Goal: Task Accomplishment & Management: Manage account settings

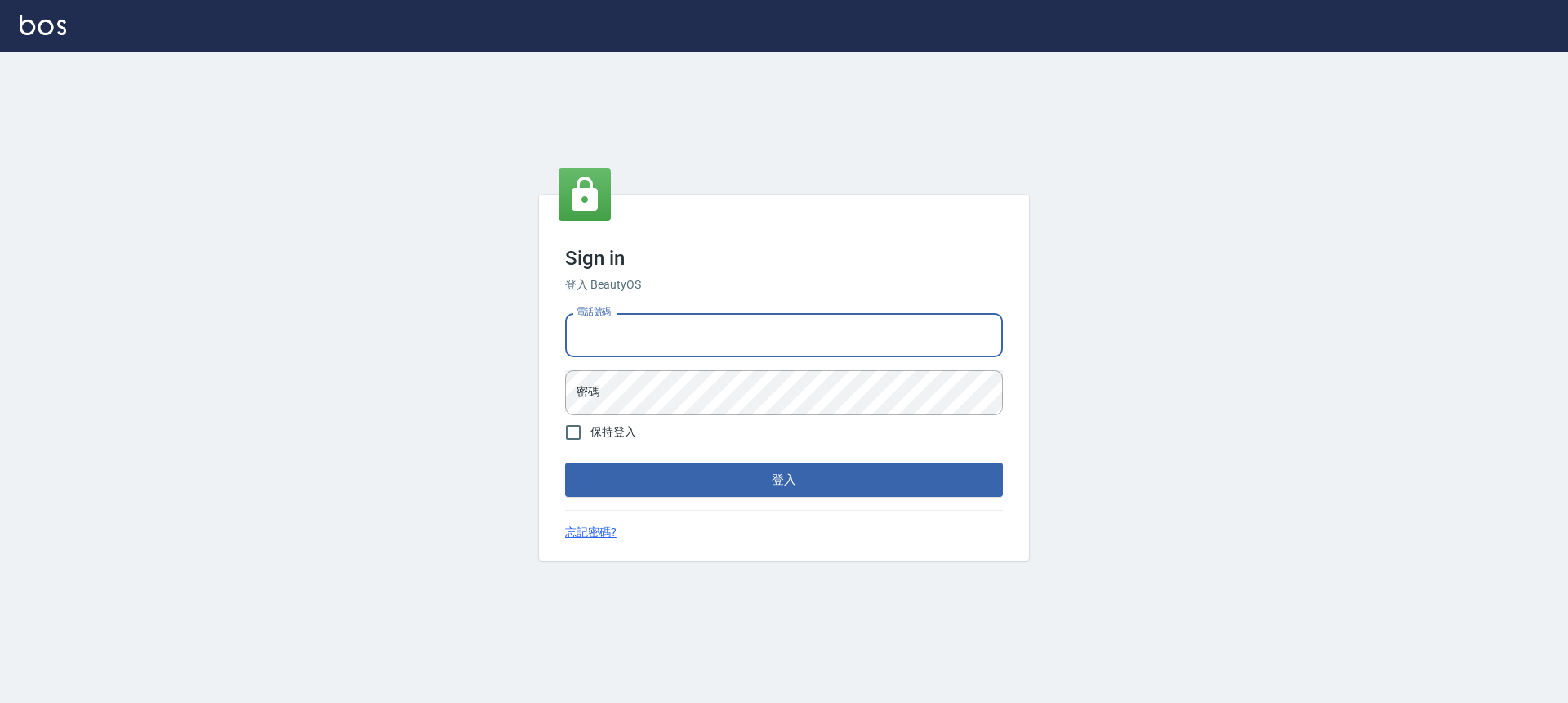
click at [752, 336] on input "電話號碼" at bounding box center [784, 335] width 438 height 44
type input "0932038180"
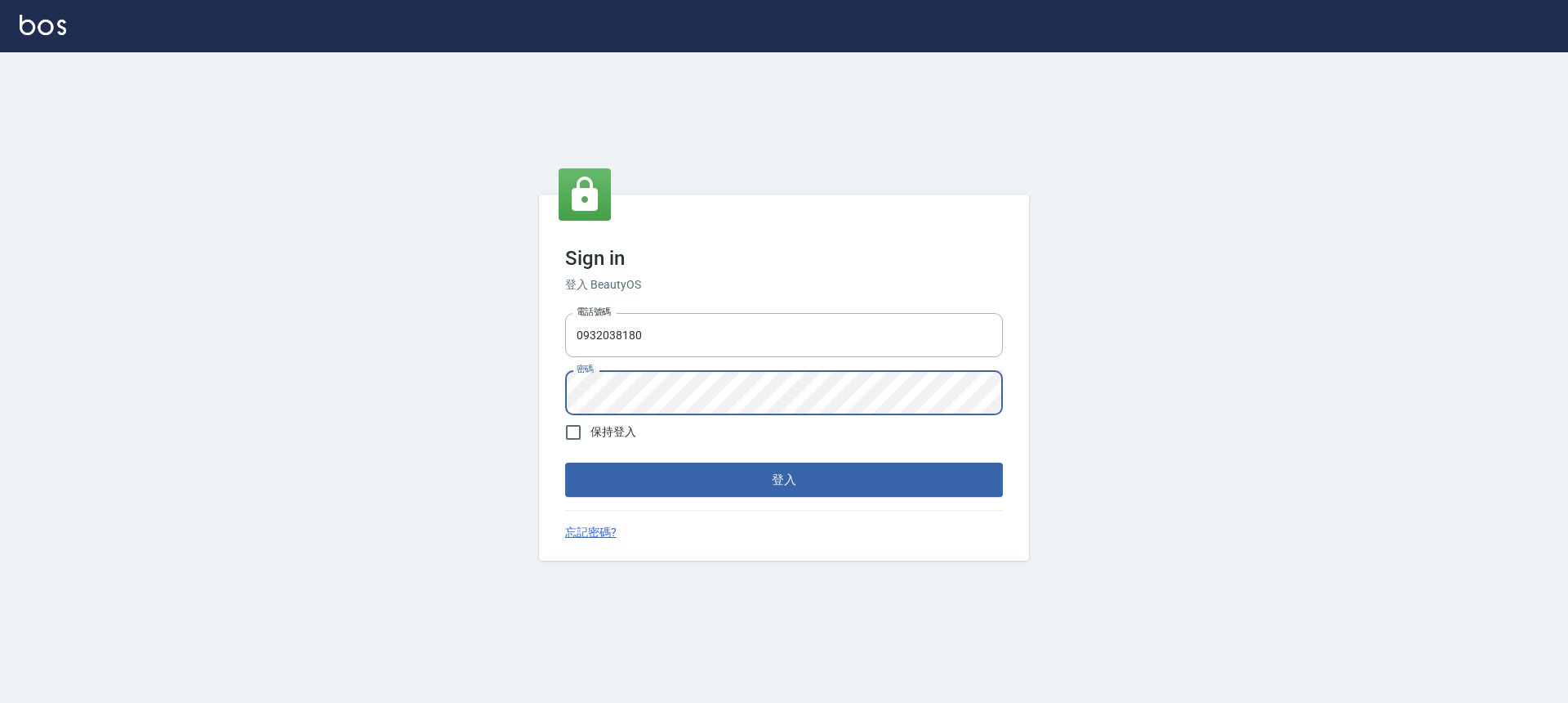
click at [565, 462] on button "登入" at bounding box center [784, 479] width 438 height 35
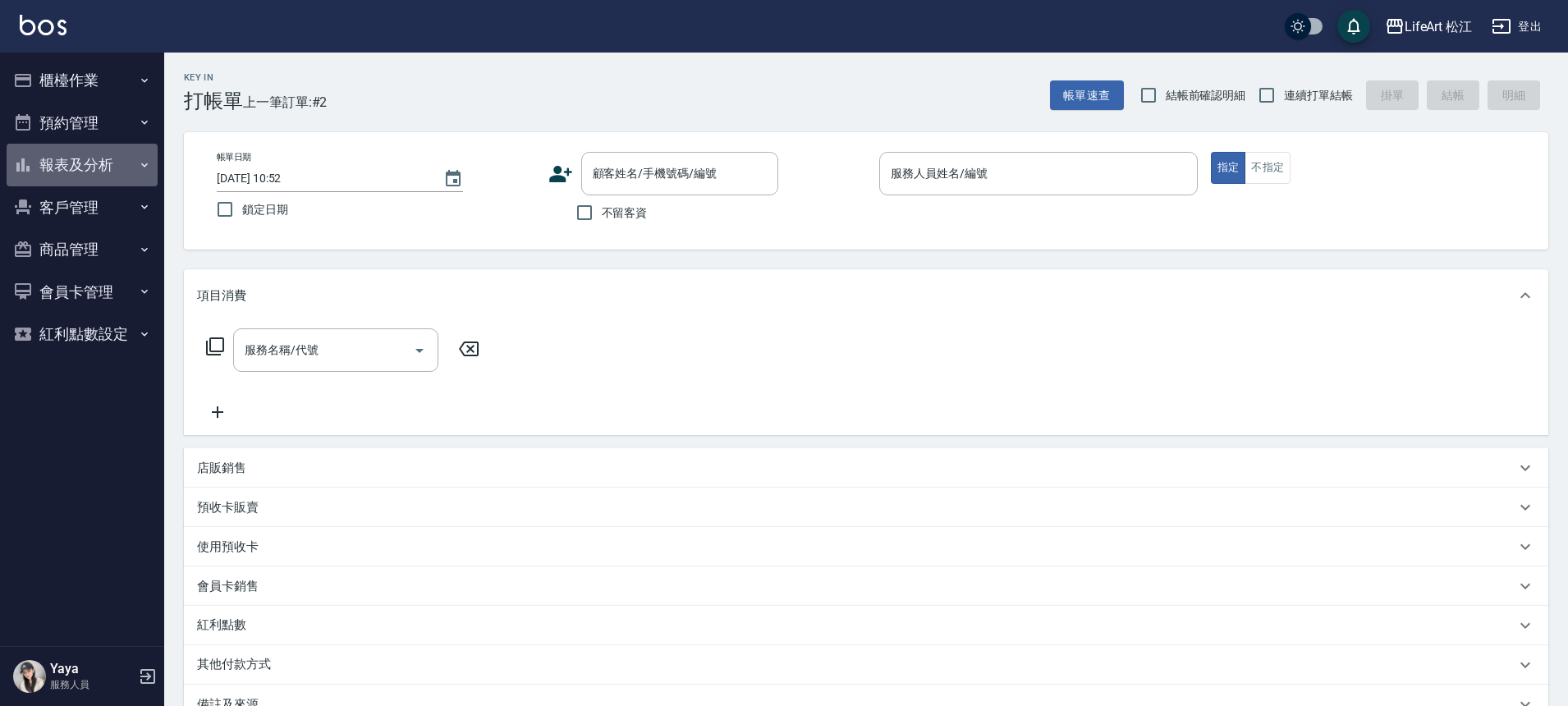
click at [97, 157] on button "報表及分析" at bounding box center [82, 165] width 151 height 43
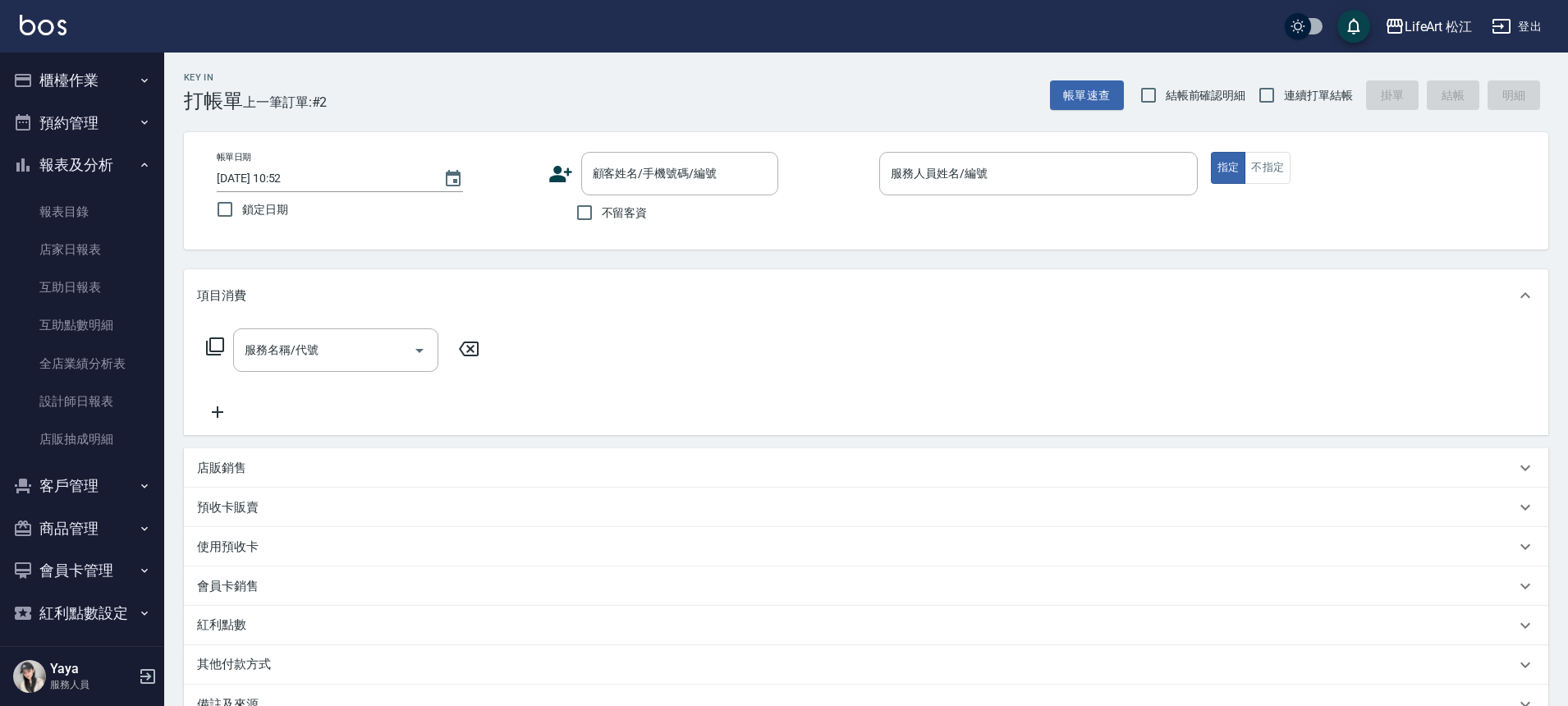
click at [97, 157] on button "報表及分析" at bounding box center [82, 165] width 151 height 43
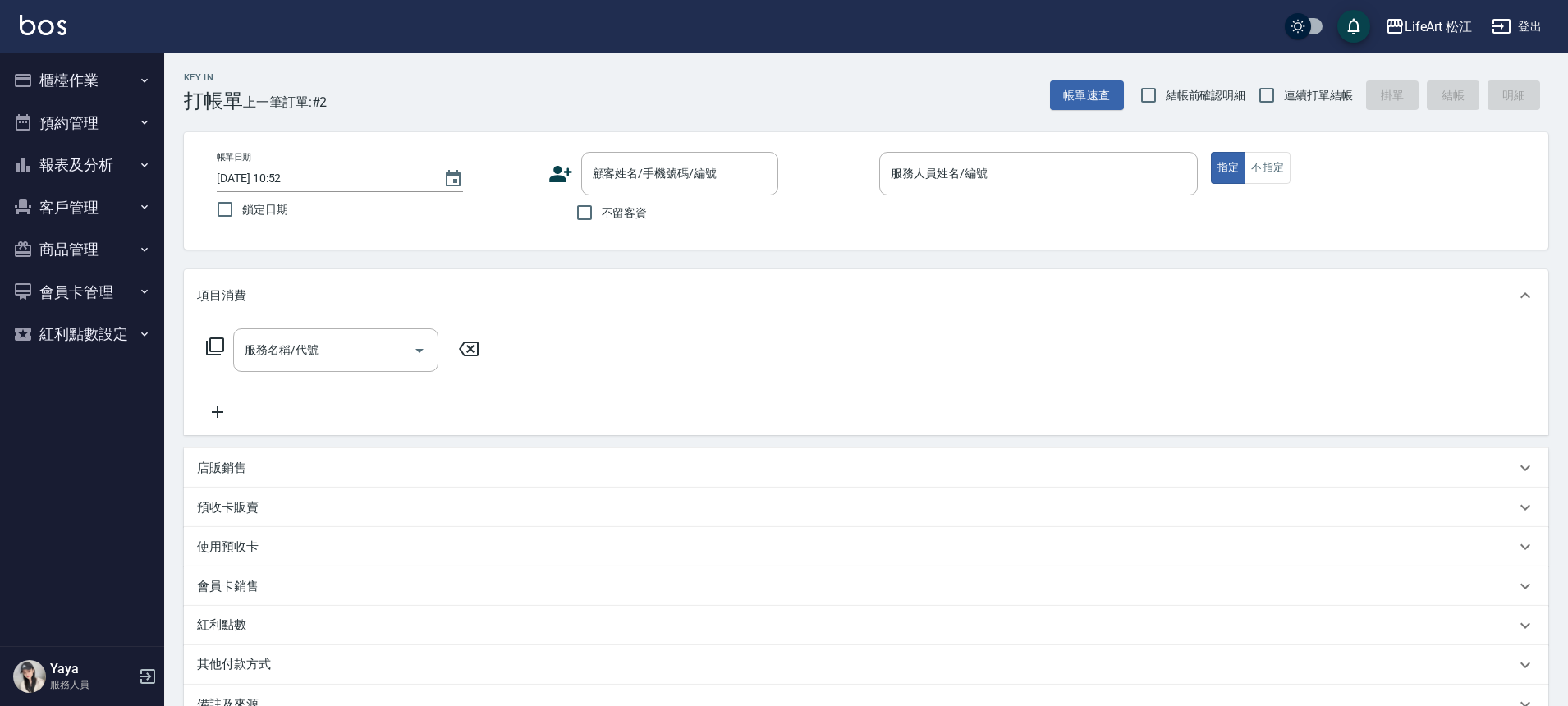
click at [86, 78] on button "櫃檯作業" at bounding box center [82, 80] width 151 height 43
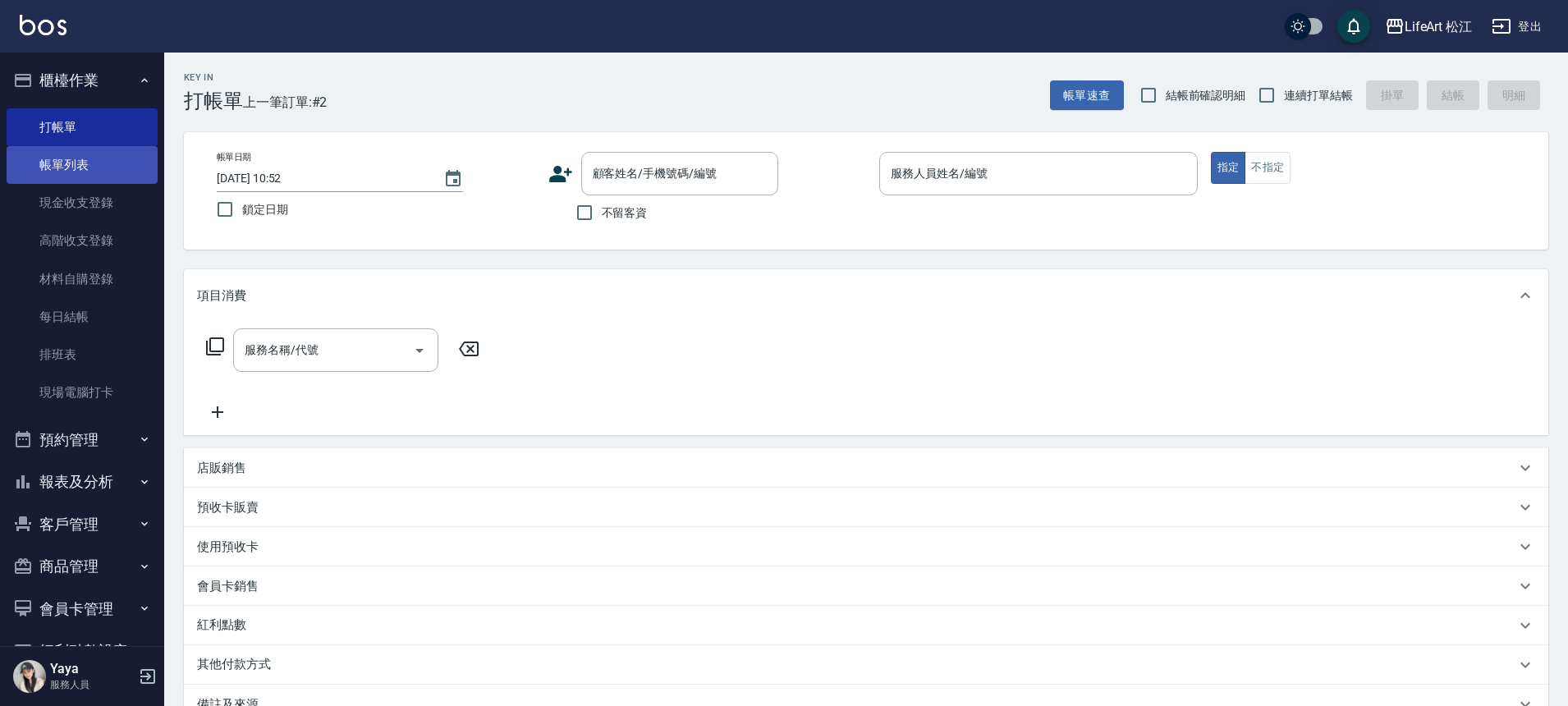
click at [104, 164] on link "帳單列表" at bounding box center [82, 165] width 151 height 38
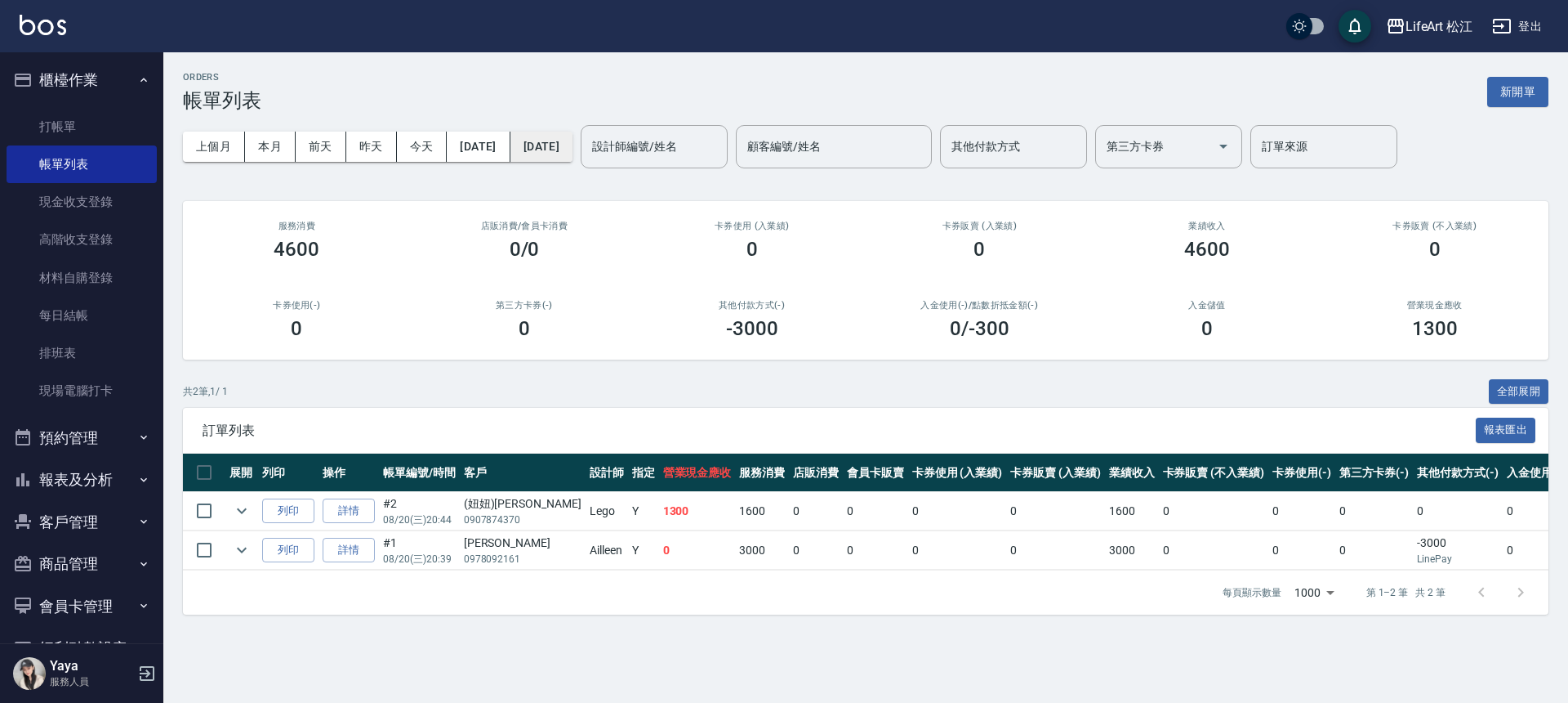
click at [566, 149] on button "2025/08/20" at bounding box center [542, 146] width 62 height 30
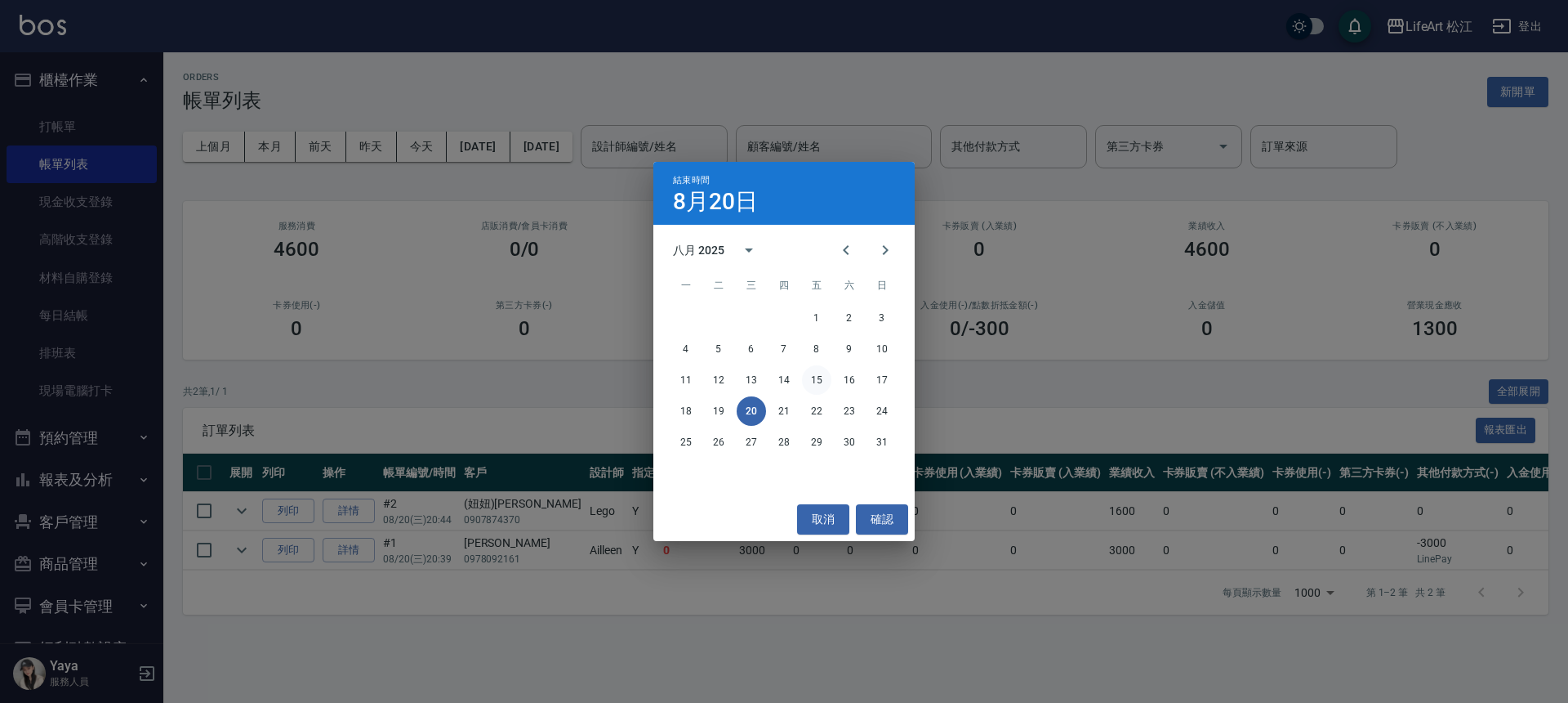
click at [825, 377] on button "15" at bounding box center [817, 380] width 30 height 30
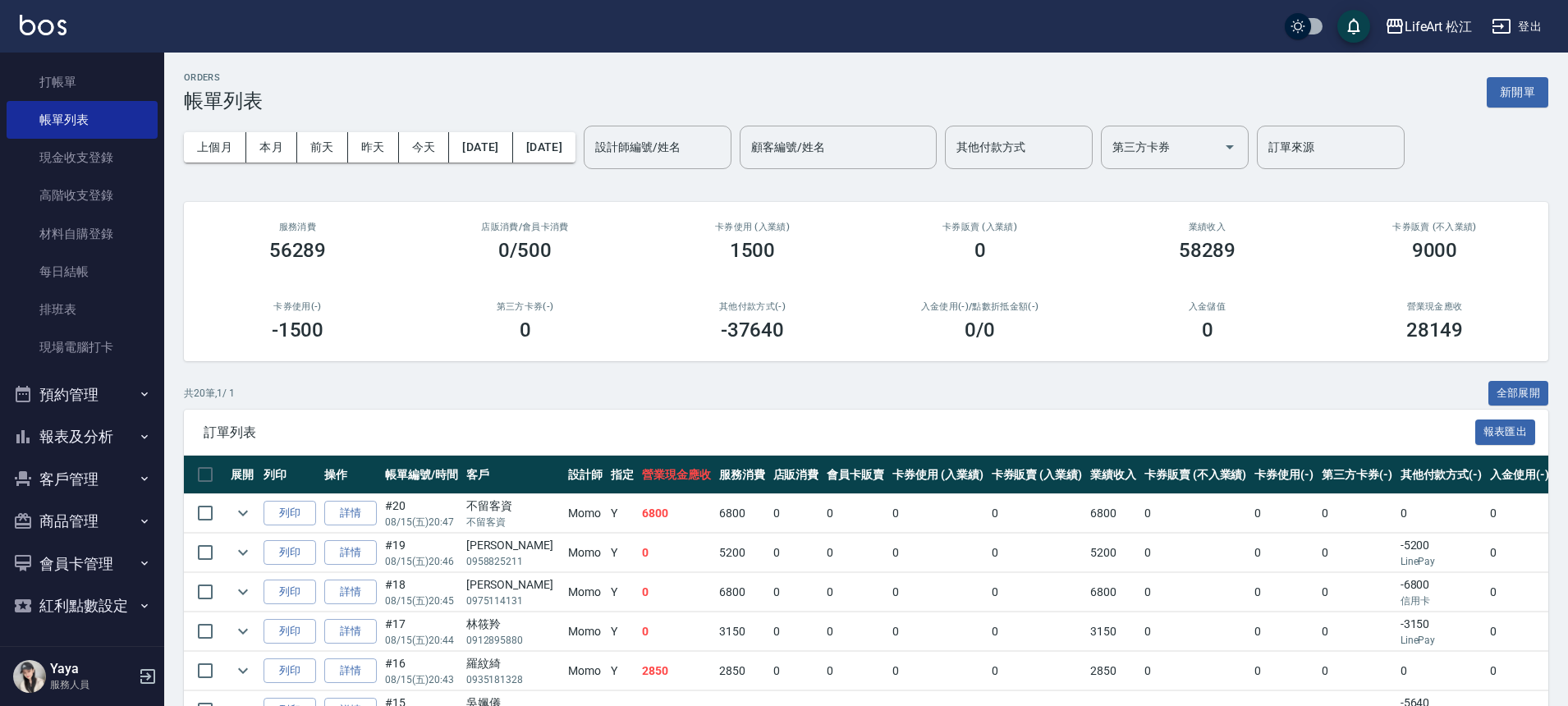
scroll to position [46, 0]
click at [97, 437] on button "報表及分析" at bounding box center [82, 435] width 151 height 43
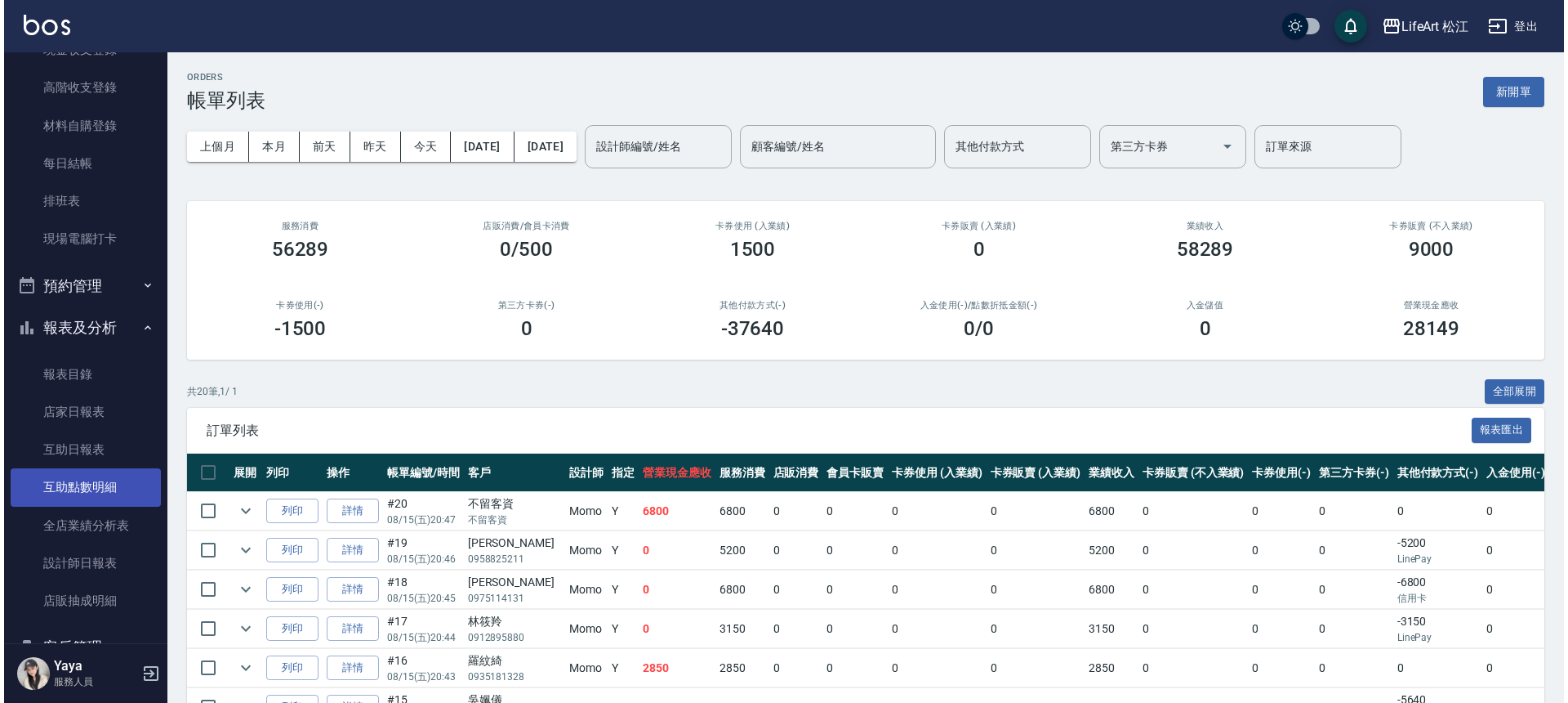
scroll to position [323, 0]
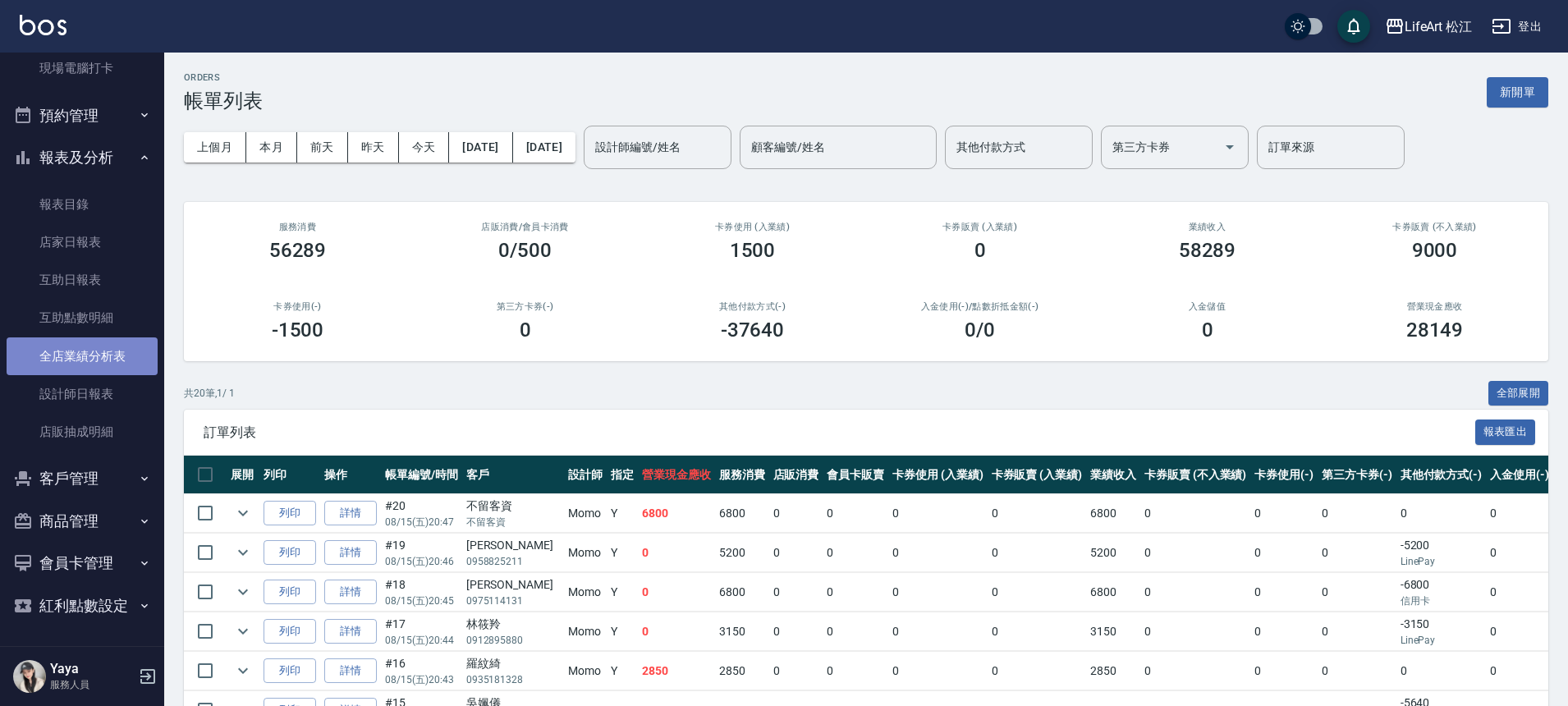
click at [99, 338] on link "全店業績分析表" at bounding box center [82, 356] width 151 height 38
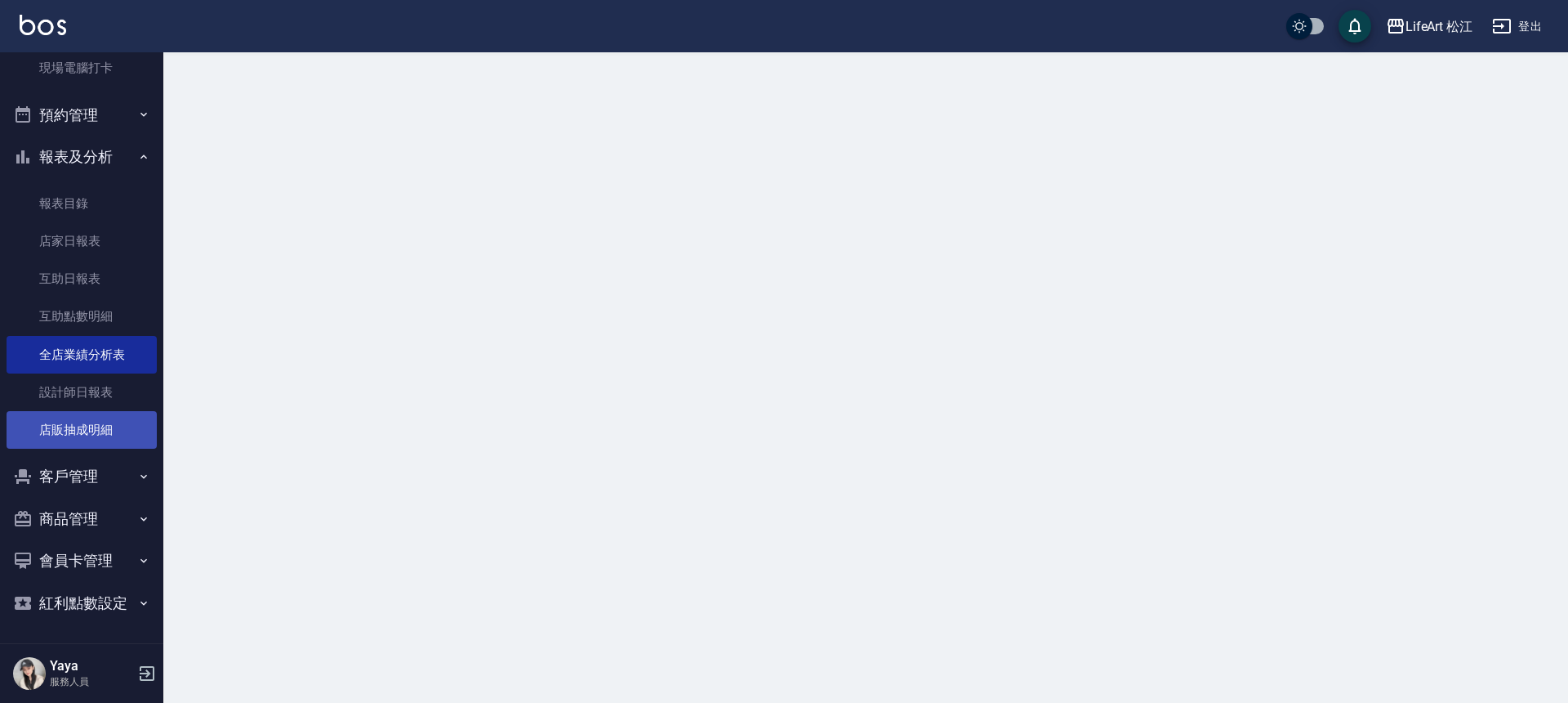
drag, startPoint x: 98, startPoint y: 434, endPoint x: 120, endPoint y: 437, distance: 22.2
click at [98, 434] on link "店販抽成明細" at bounding box center [81, 430] width 150 height 38
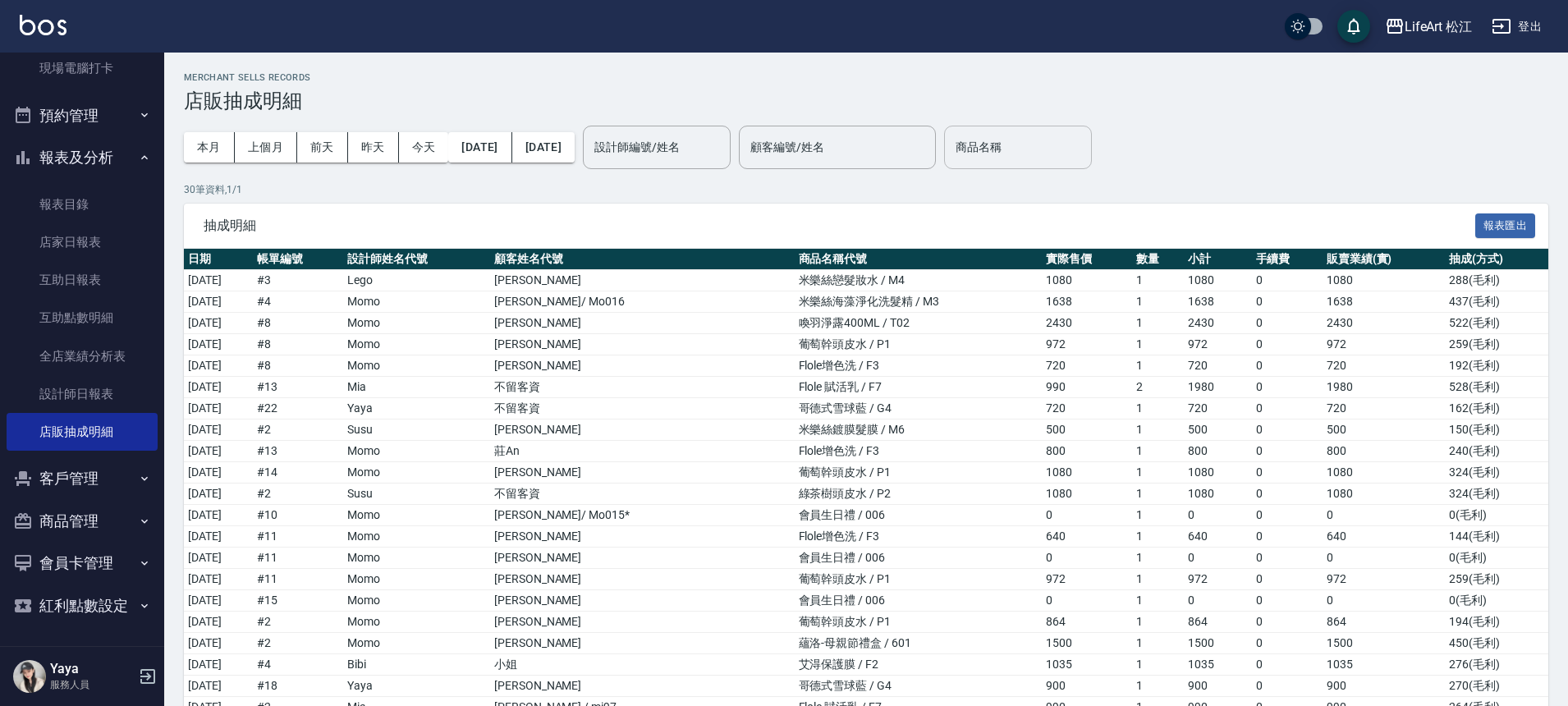
click at [1044, 149] on input "商品名稱" at bounding box center [1018, 147] width 133 height 29
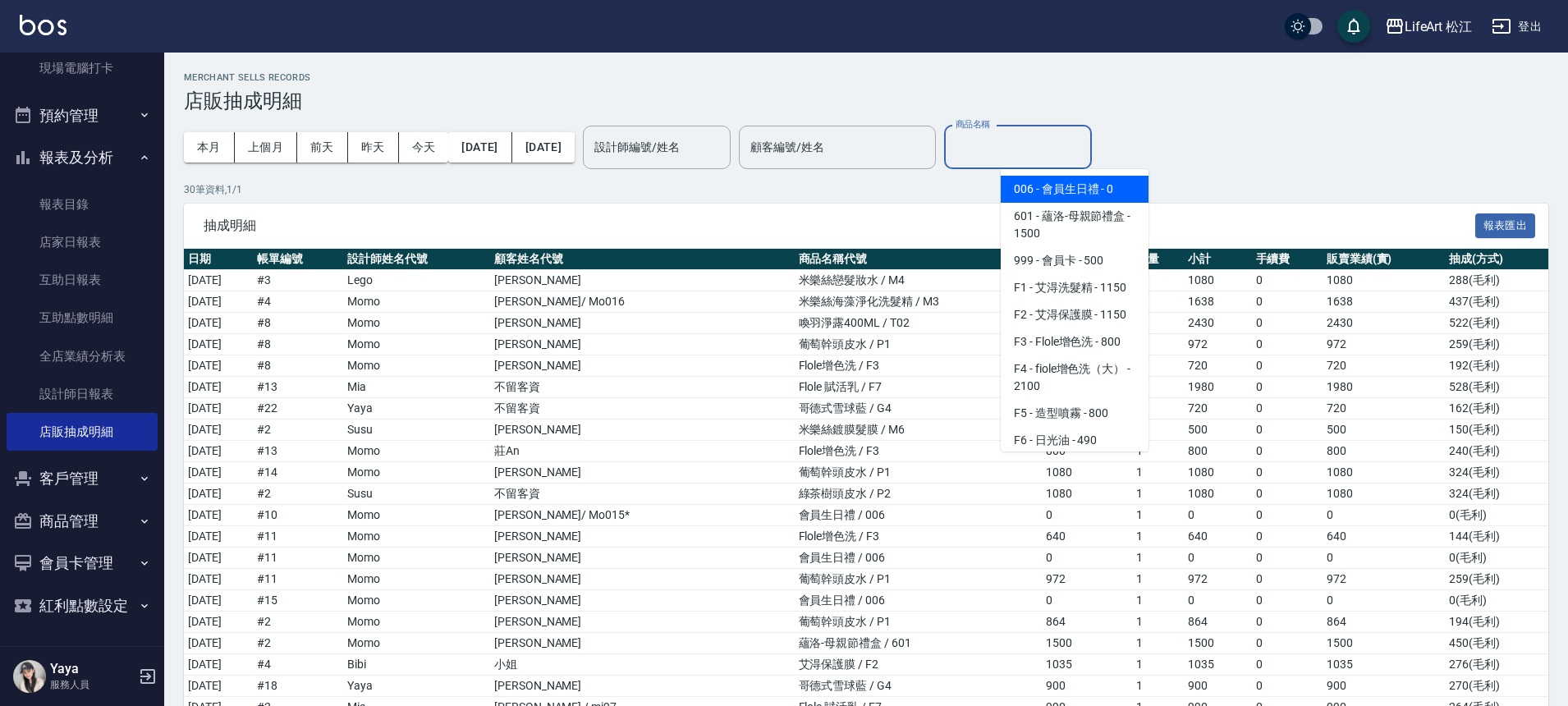
click at [1064, 182] on span "006 - 會員生日禮 - 0" at bounding box center [1075, 189] width 148 height 27
type input "會員生日禮"
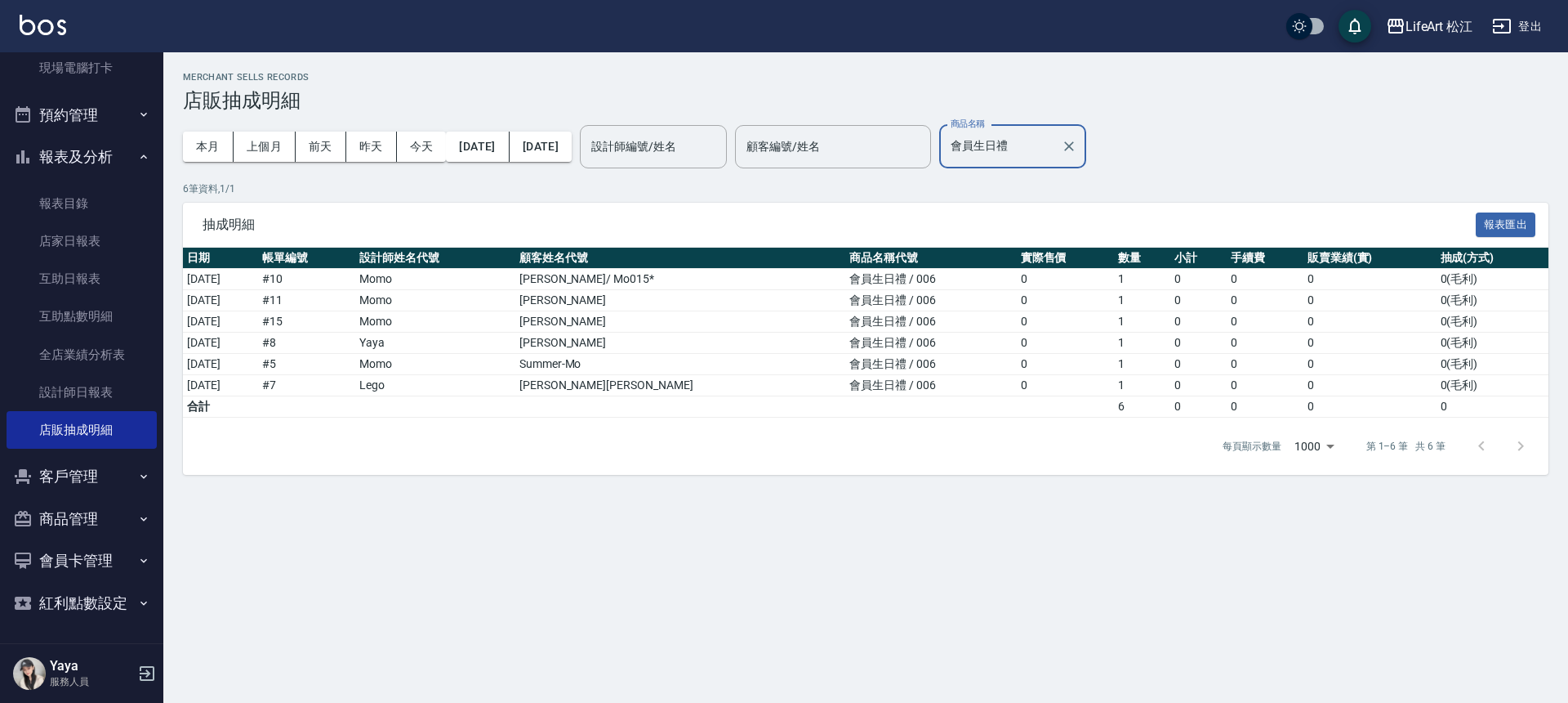
click at [52, 155] on button "報表及分析" at bounding box center [81, 156] width 150 height 43
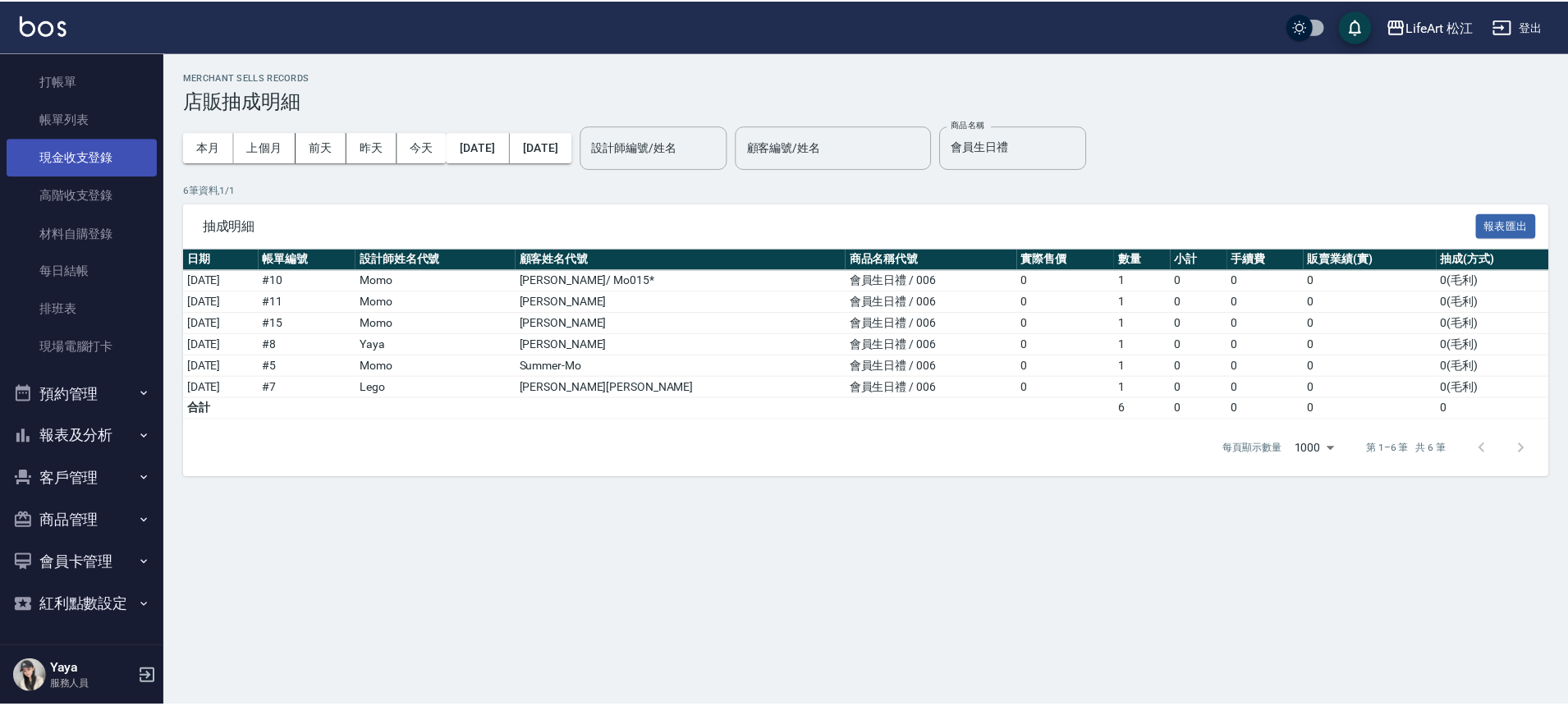
scroll to position [46, 0]
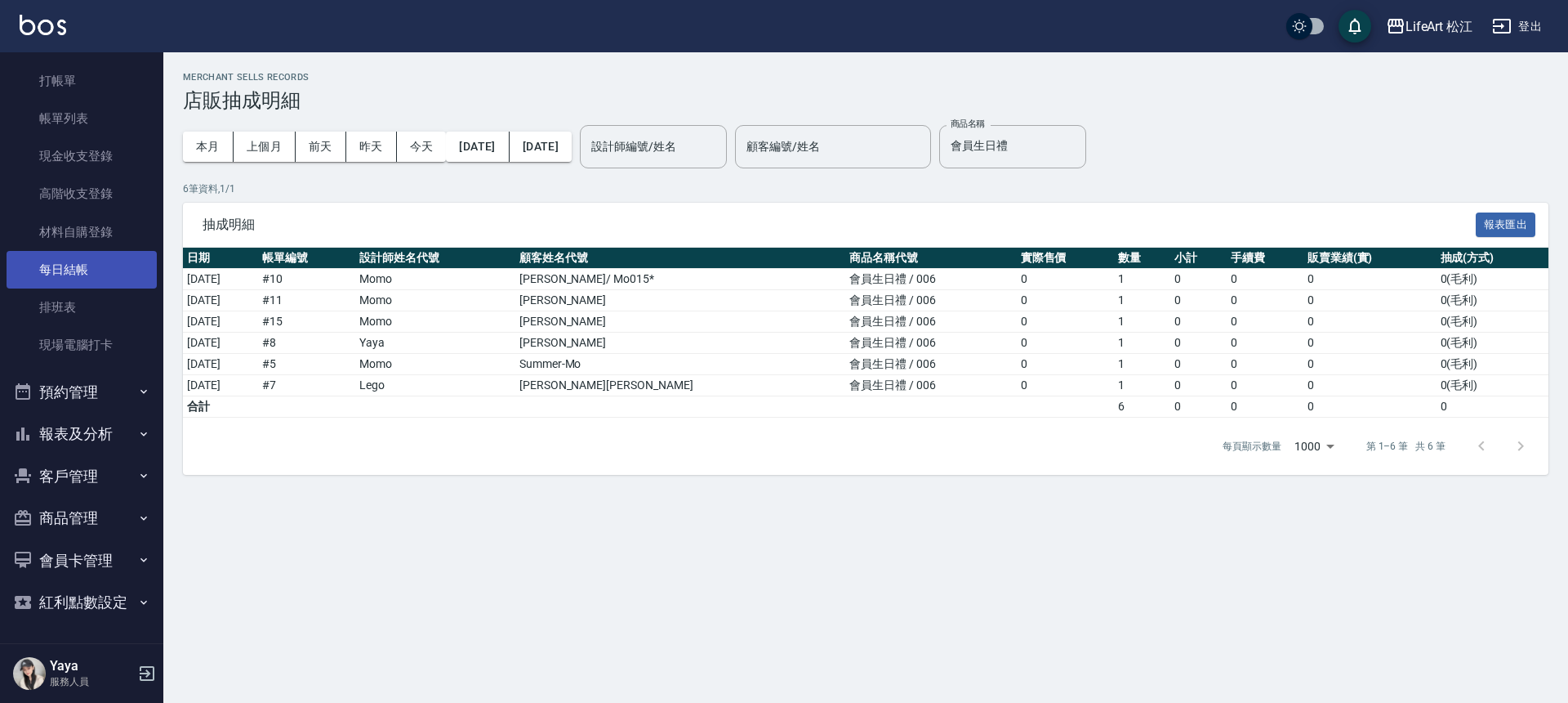
click at [94, 266] on link "每日結帳" at bounding box center [81, 269] width 150 height 38
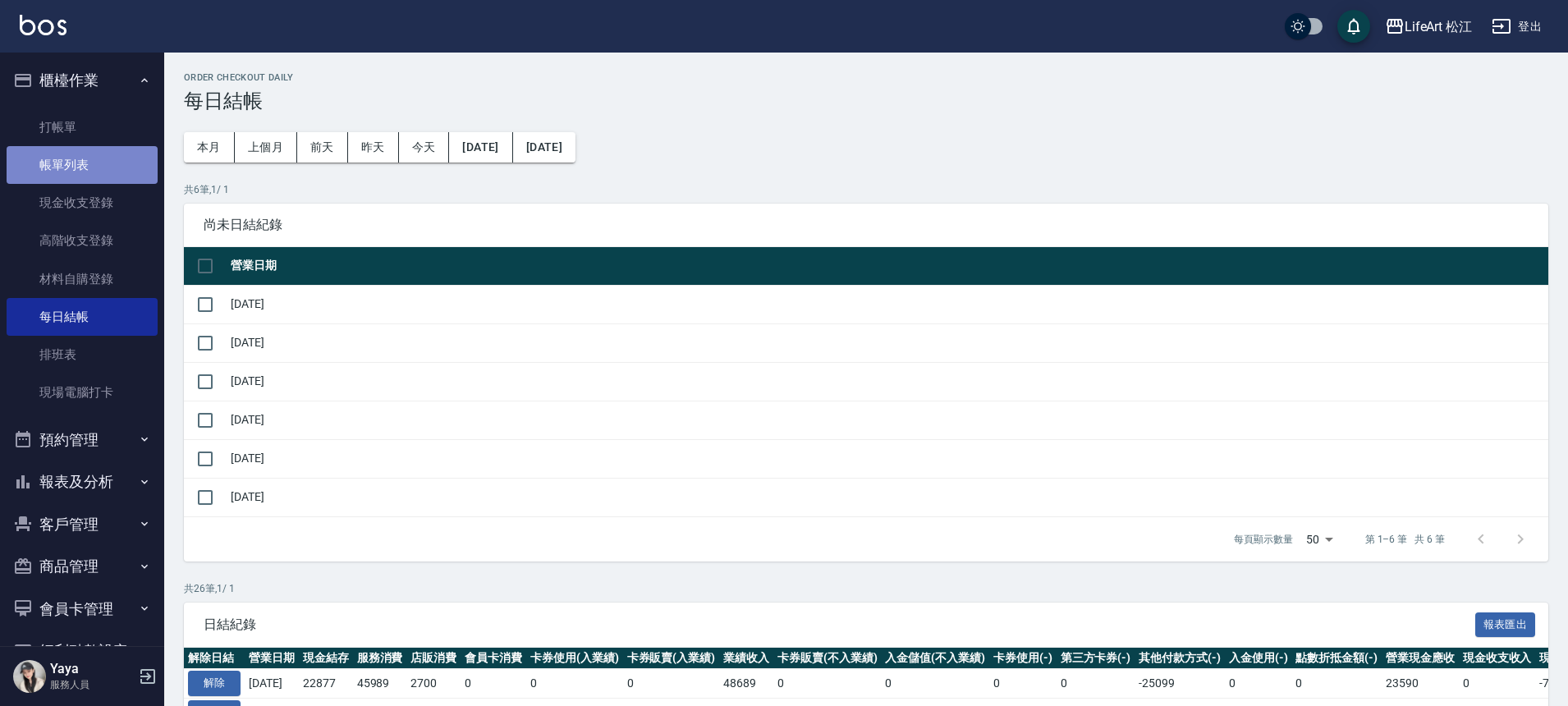
click at [90, 173] on link "帳單列表" at bounding box center [82, 165] width 151 height 38
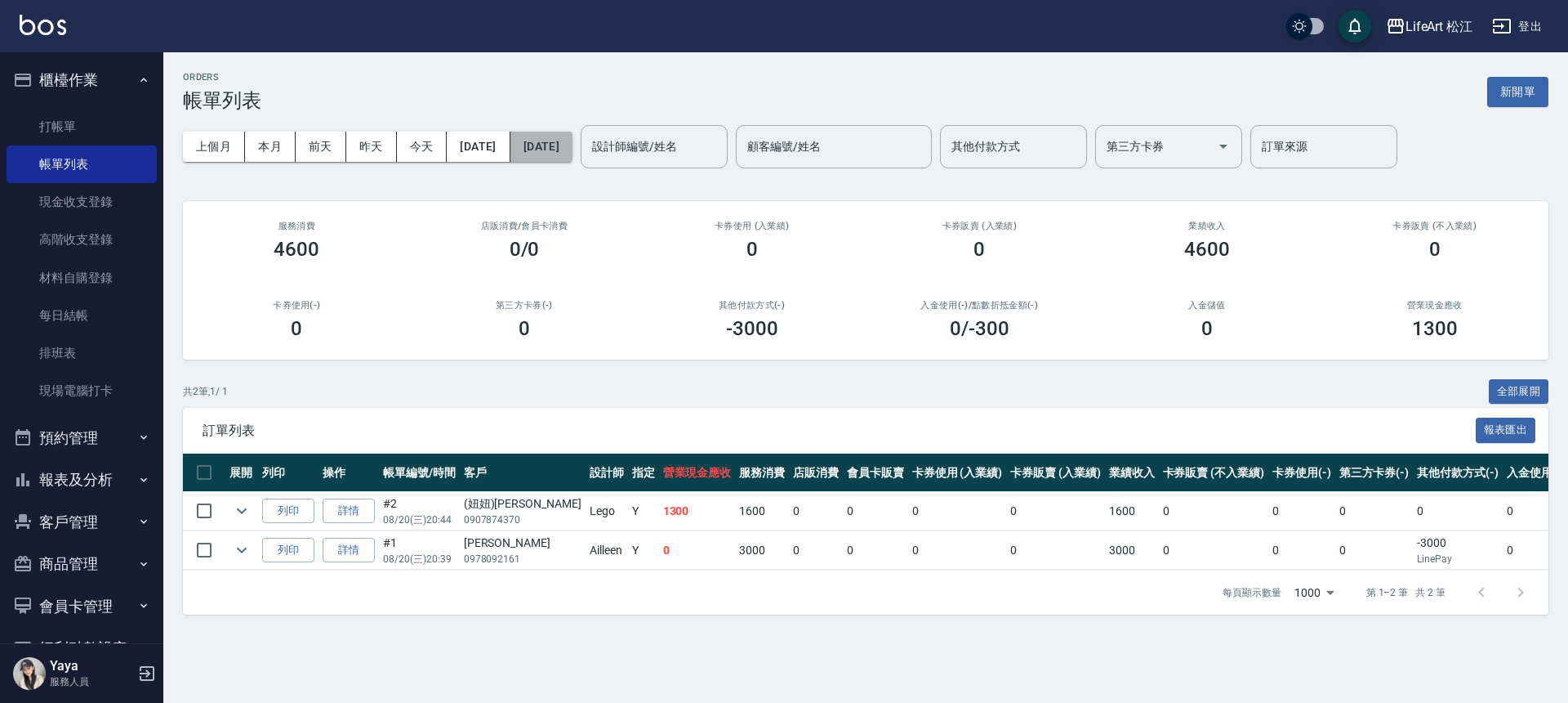
click at [552, 150] on button "2025/08/20" at bounding box center [542, 146] width 62 height 30
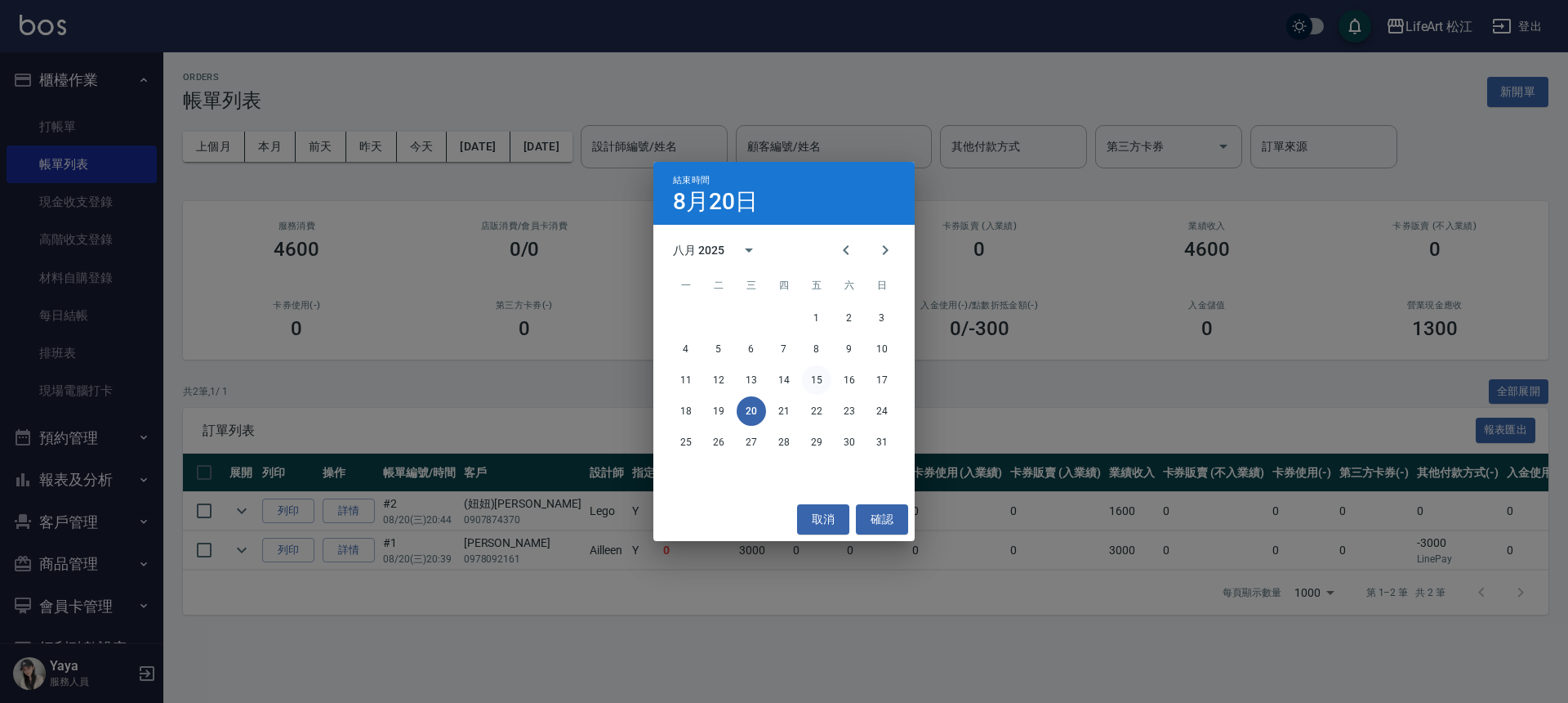
click at [815, 377] on button "15" at bounding box center [817, 380] width 30 height 30
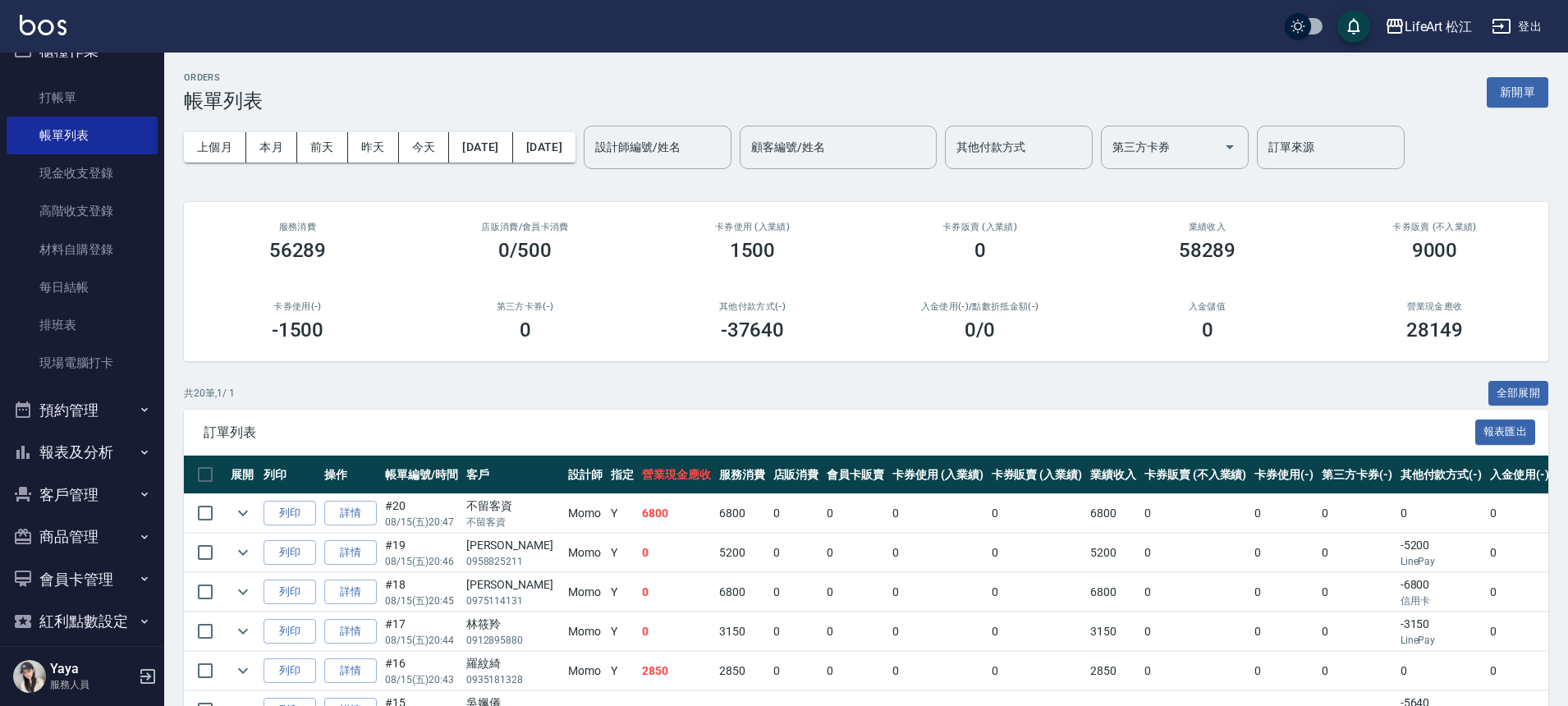
scroll to position [46, 0]
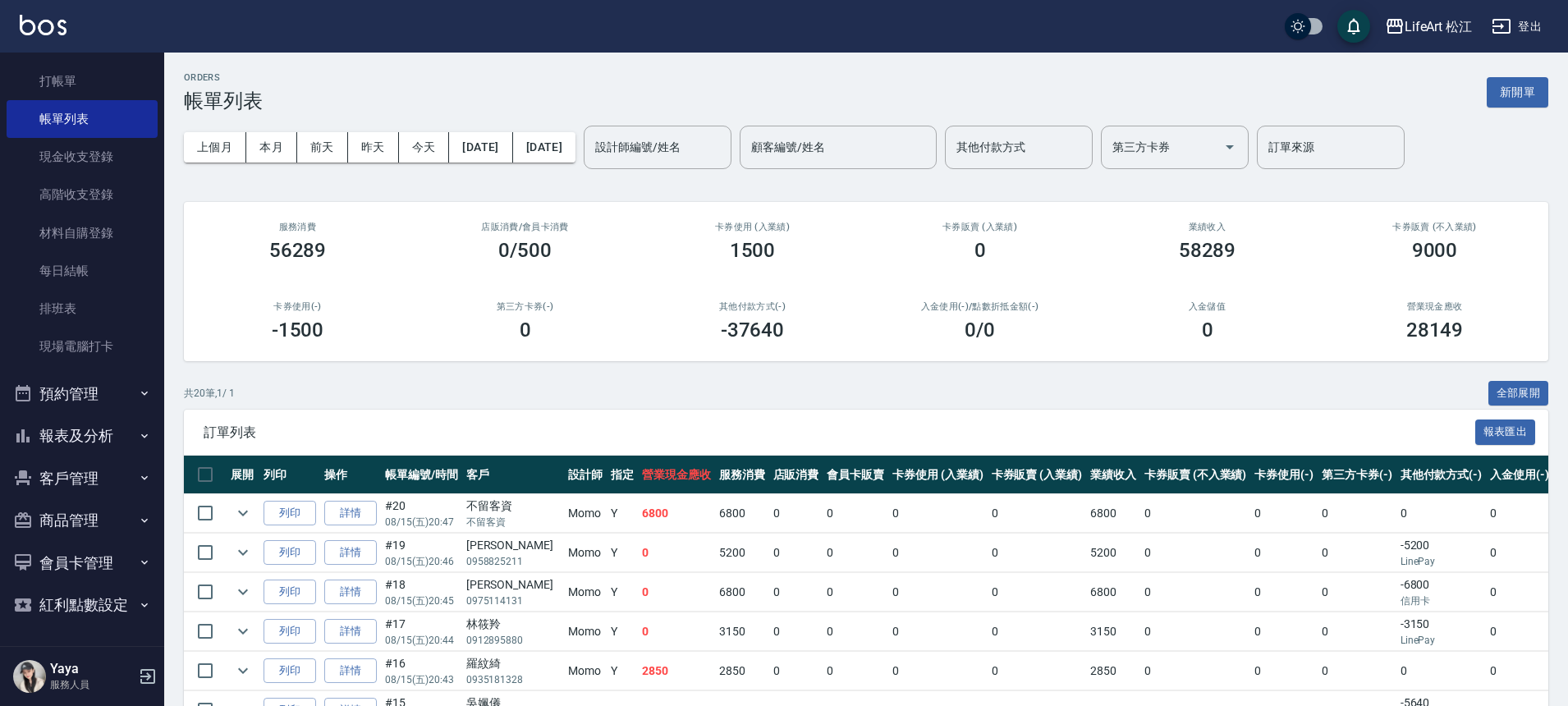
click at [74, 482] on button "客戶管理" at bounding box center [82, 478] width 151 height 43
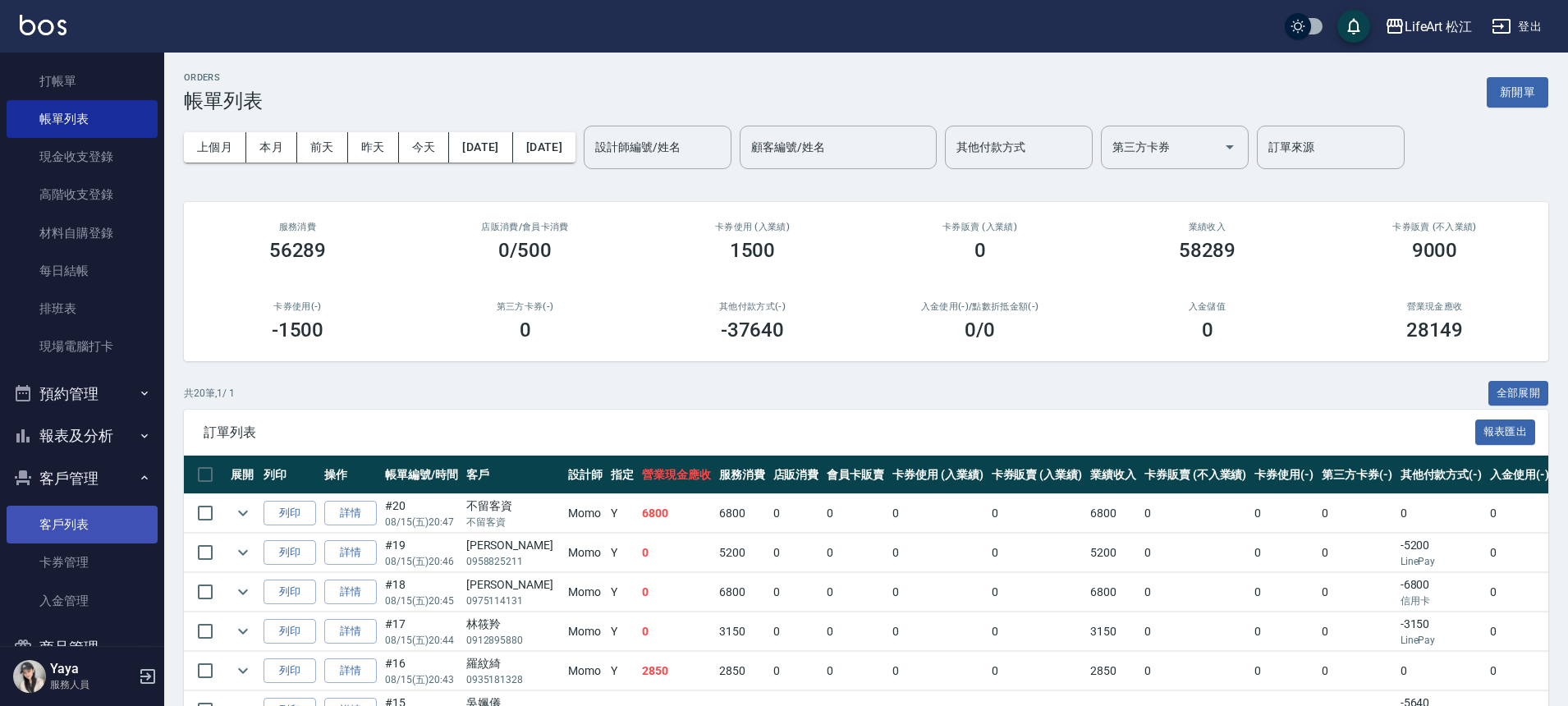
click at [81, 521] on link "客戶列表" at bounding box center [82, 524] width 151 height 38
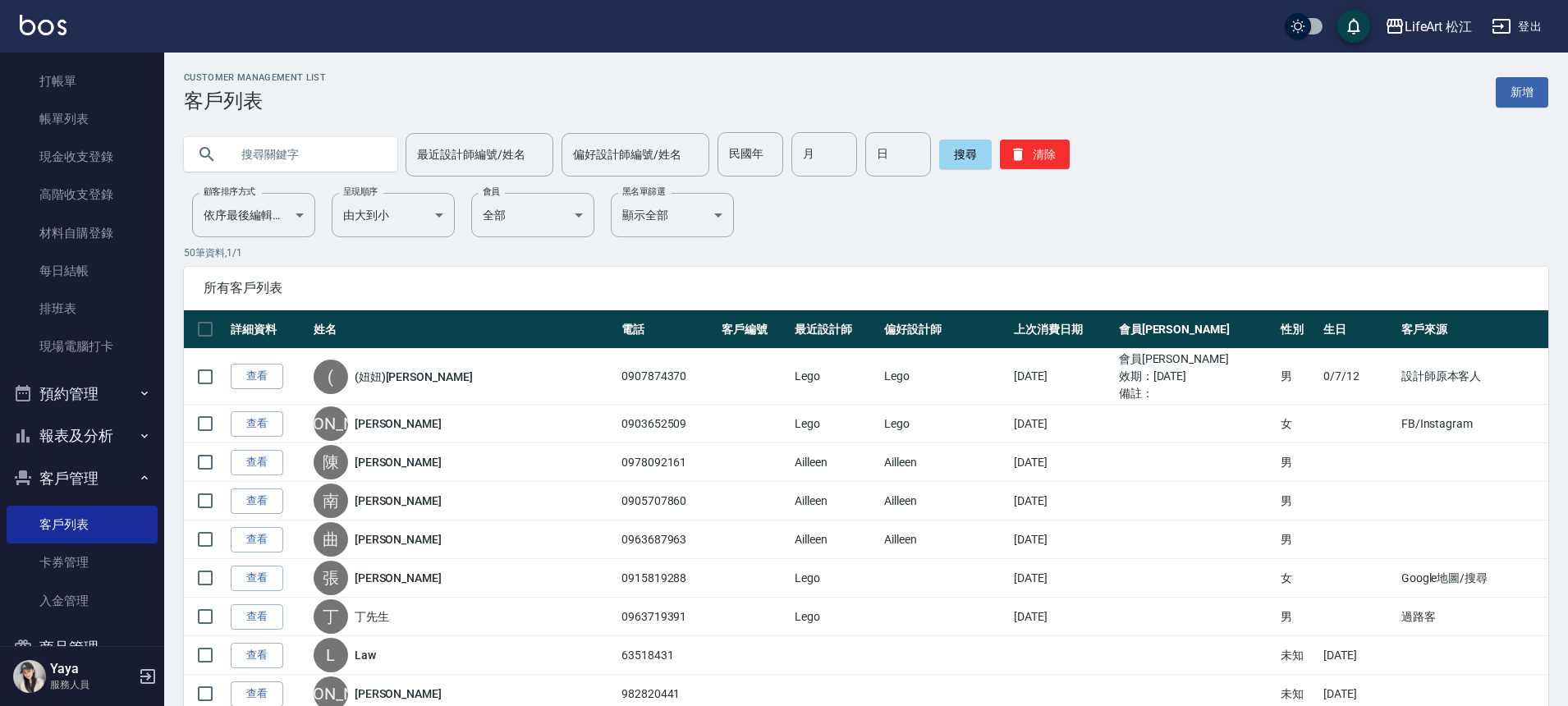
click at [325, 155] on input "text" at bounding box center [307, 154] width 155 height 44
type input "ㄋ"
type input "summer"
click at [968, 161] on button "搜尋" at bounding box center [965, 155] width 53 height 30
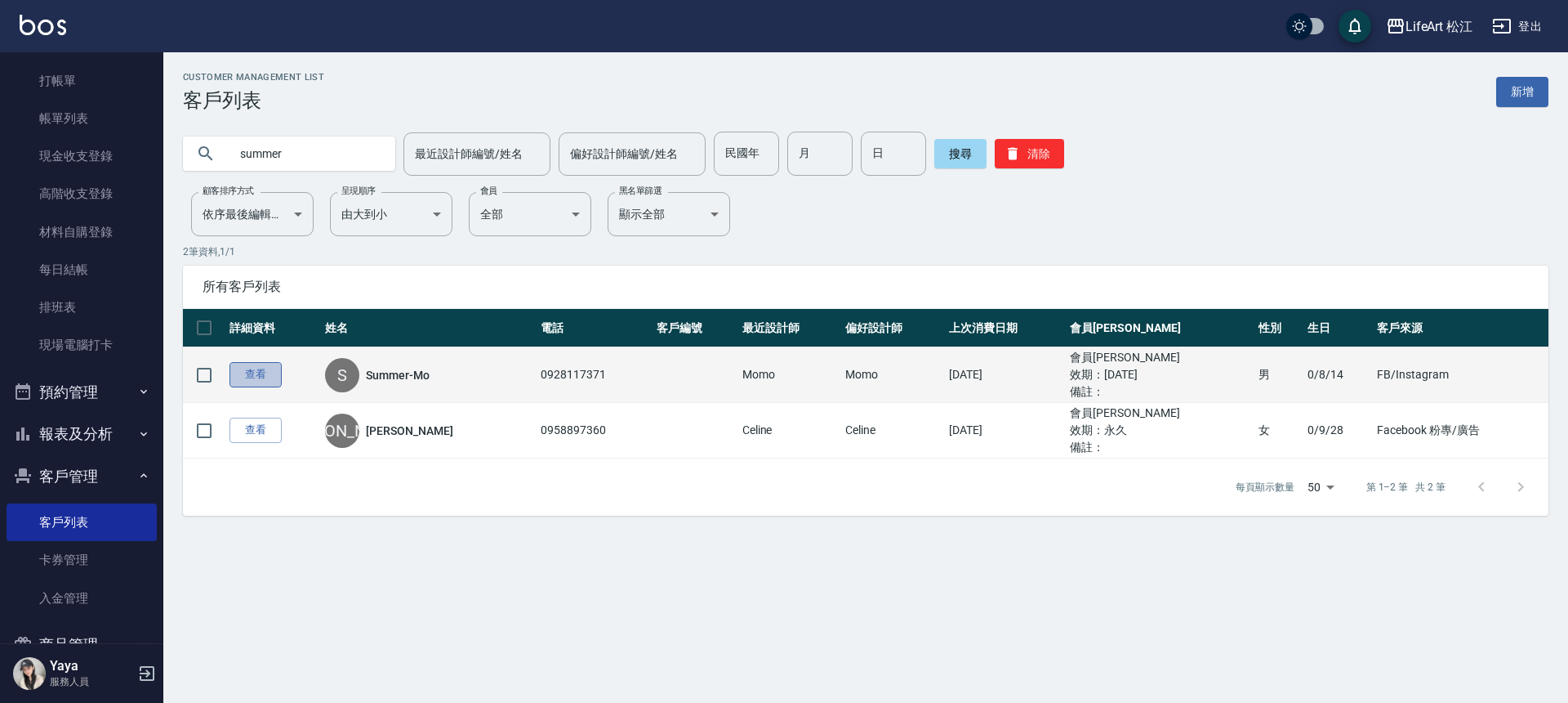
click at [235, 369] on link "查看" at bounding box center [255, 374] width 53 height 25
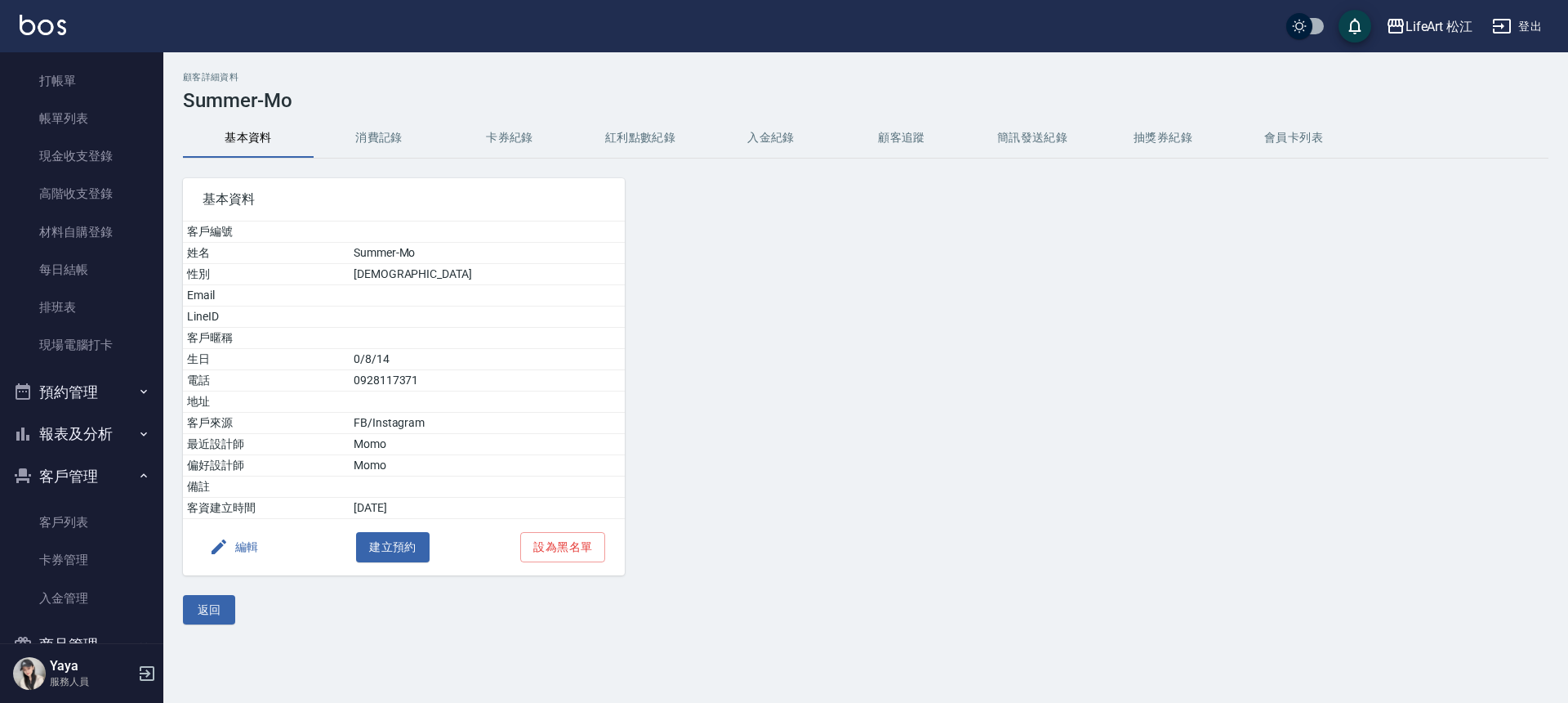
click at [384, 126] on button "消費記錄" at bounding box center [380, 137] width 131 height 39
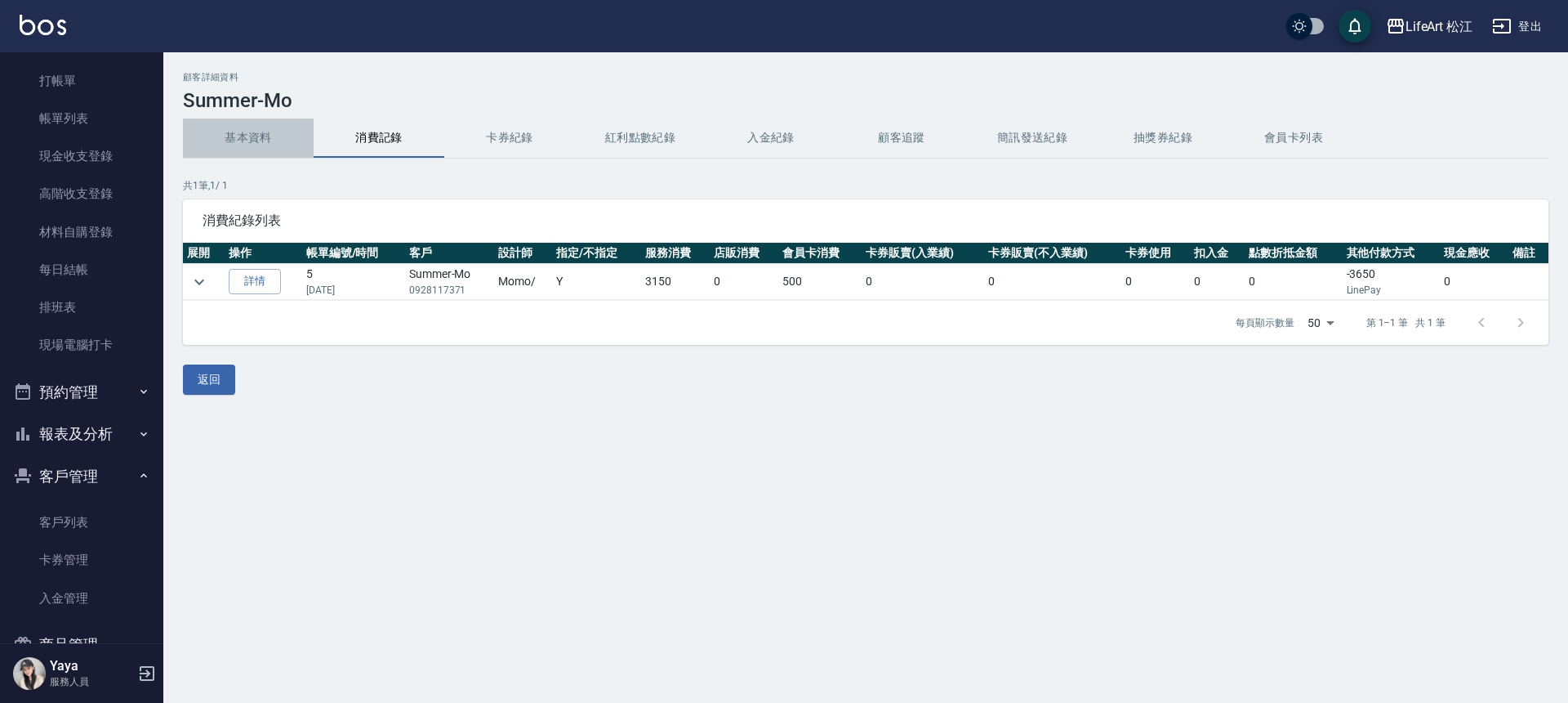
click at [243, 140] on button "基本資料" at bounding box center [248, 137] width 131 height 39
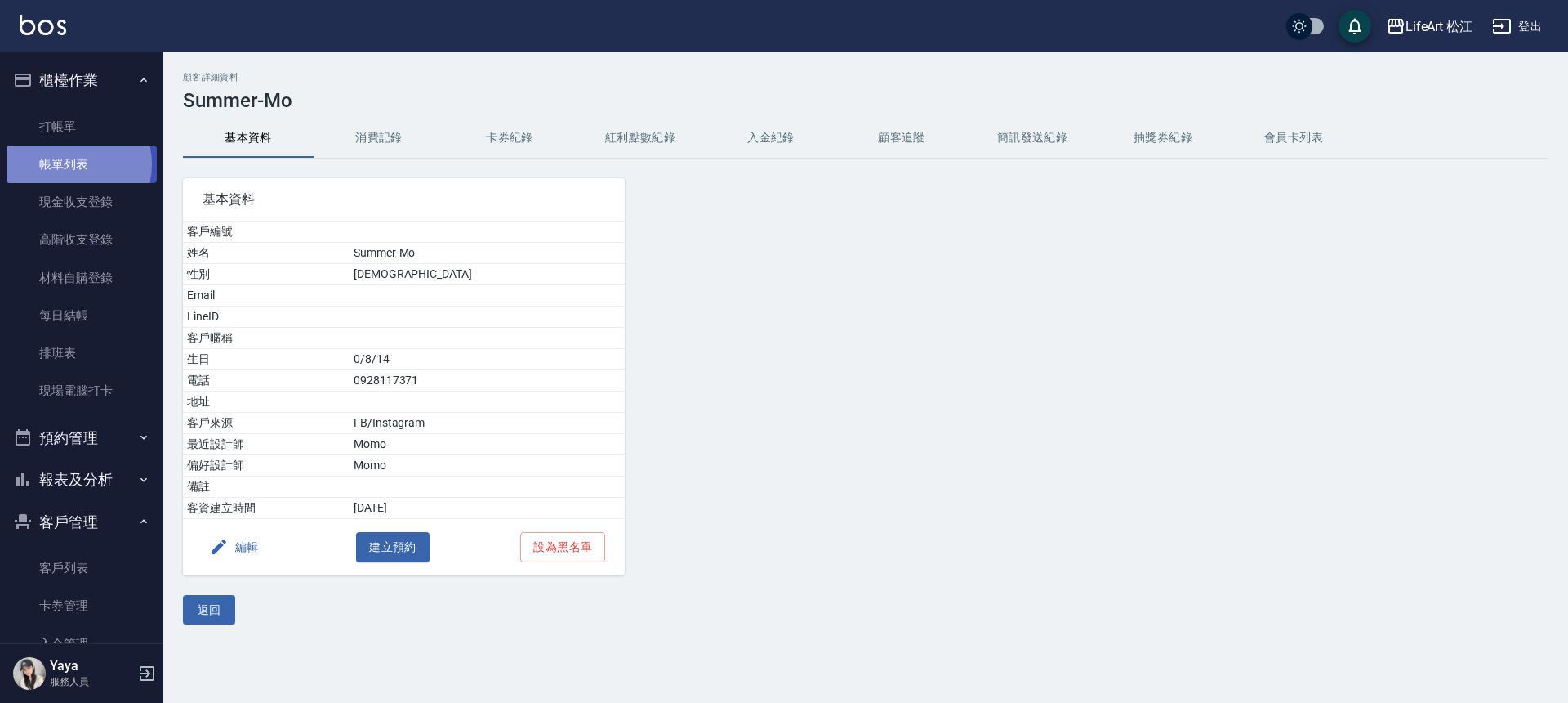
click at [64, 164] on link "帳單列表" at bounding box center [81, 164] width 150 height 38
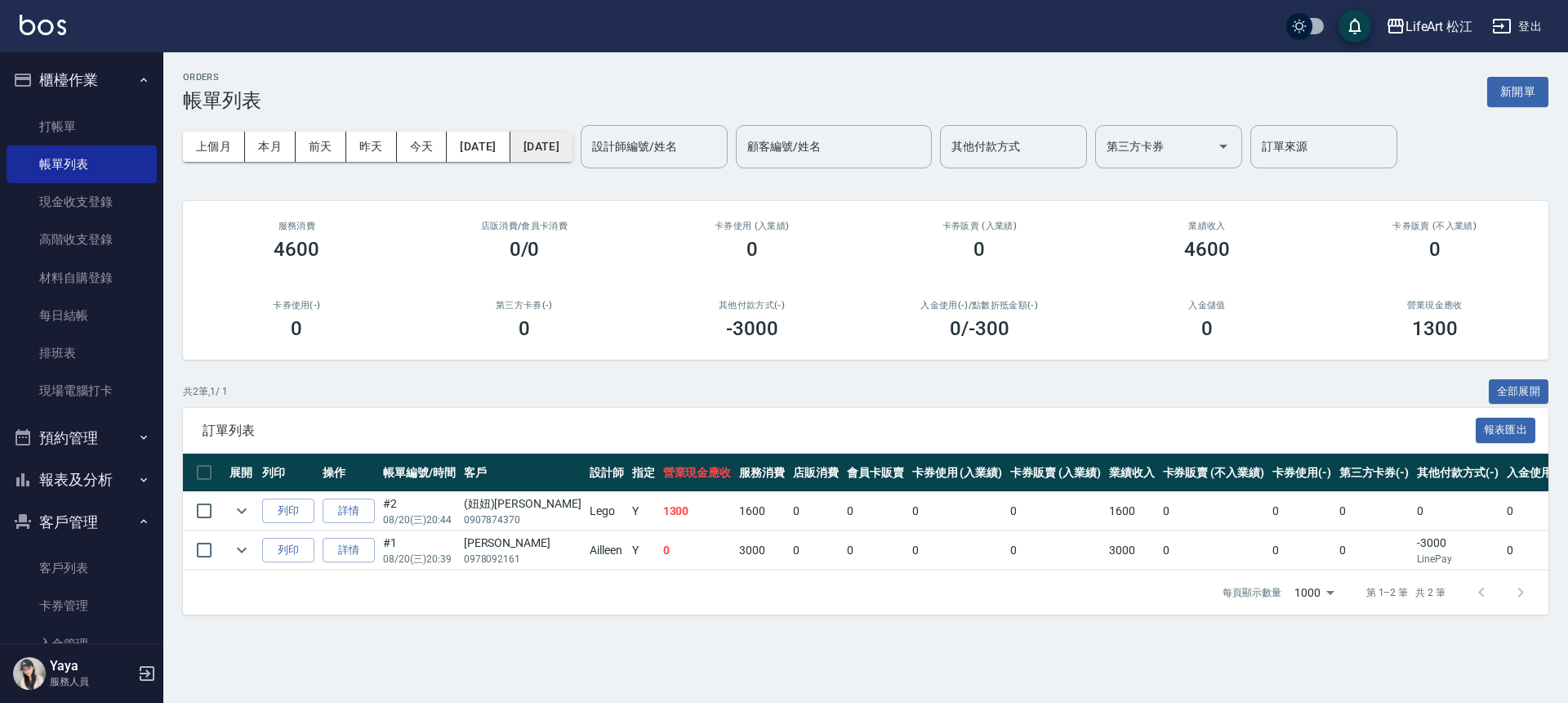
click at [572, 143] on button "2025/08/20" at bounding box center [542, 146] width 62 height 30
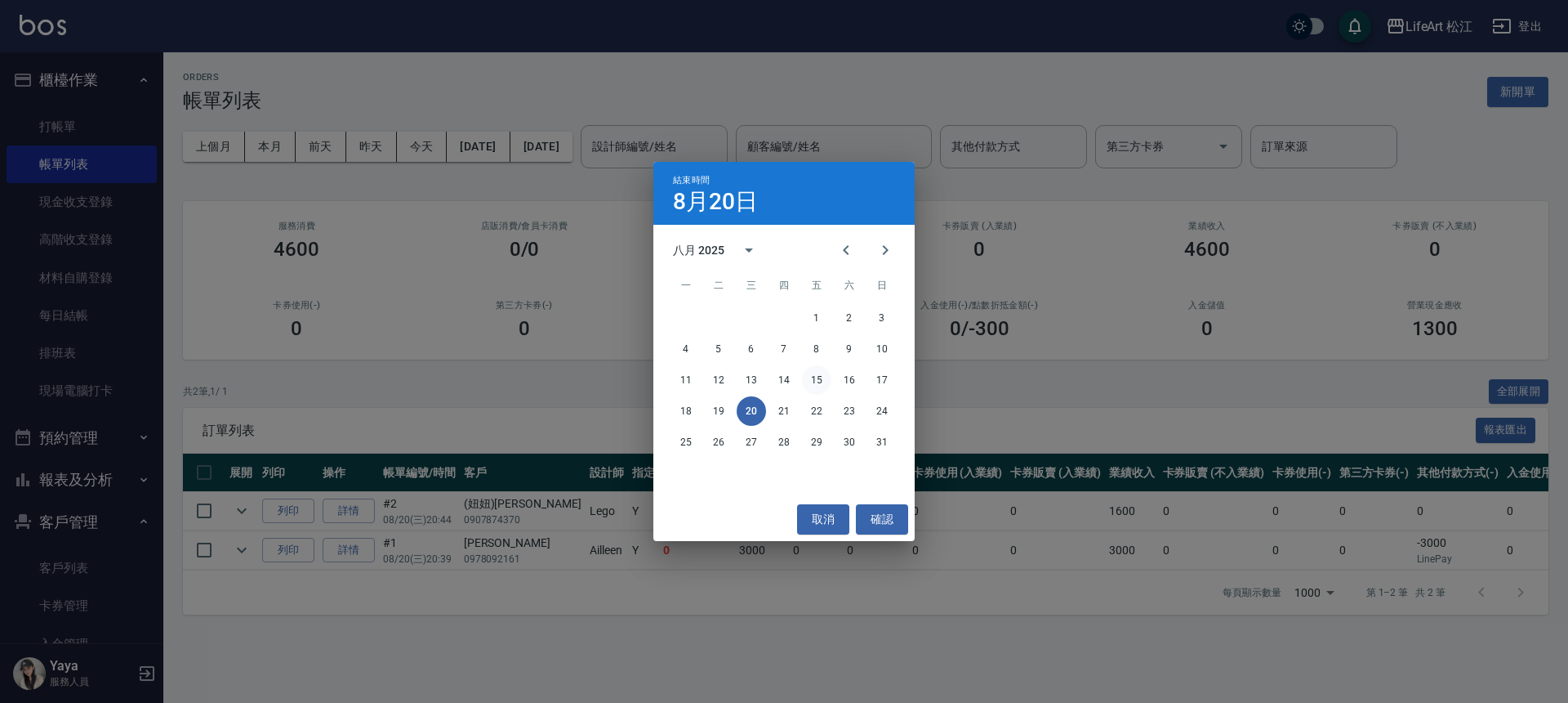
click at [810, 380] on button "15" at bounding box center [817, 380] width 30 height 30
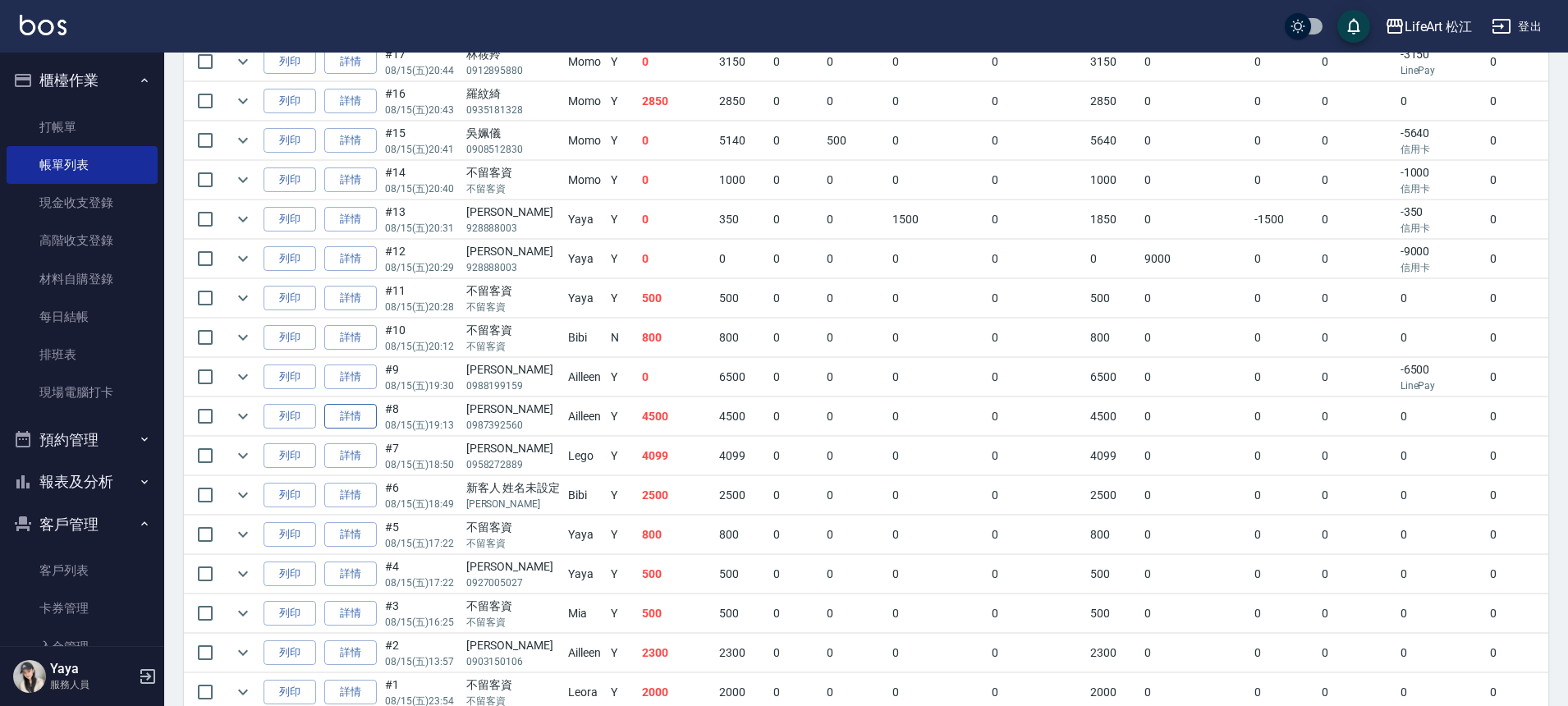
scroll to position [501, 0]
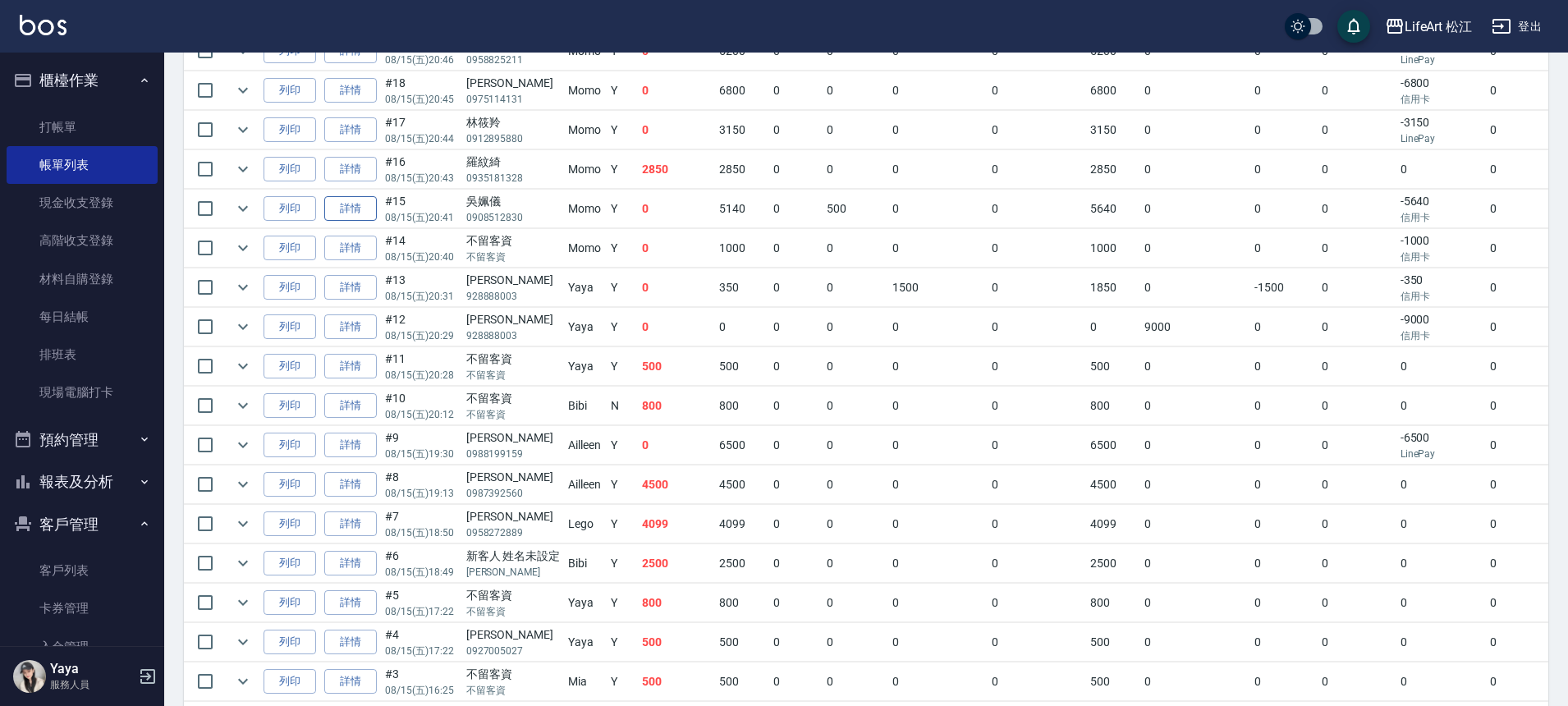
click at [367, 202] on link "詳情" at bounding box center [351, 208] width 53 height 25
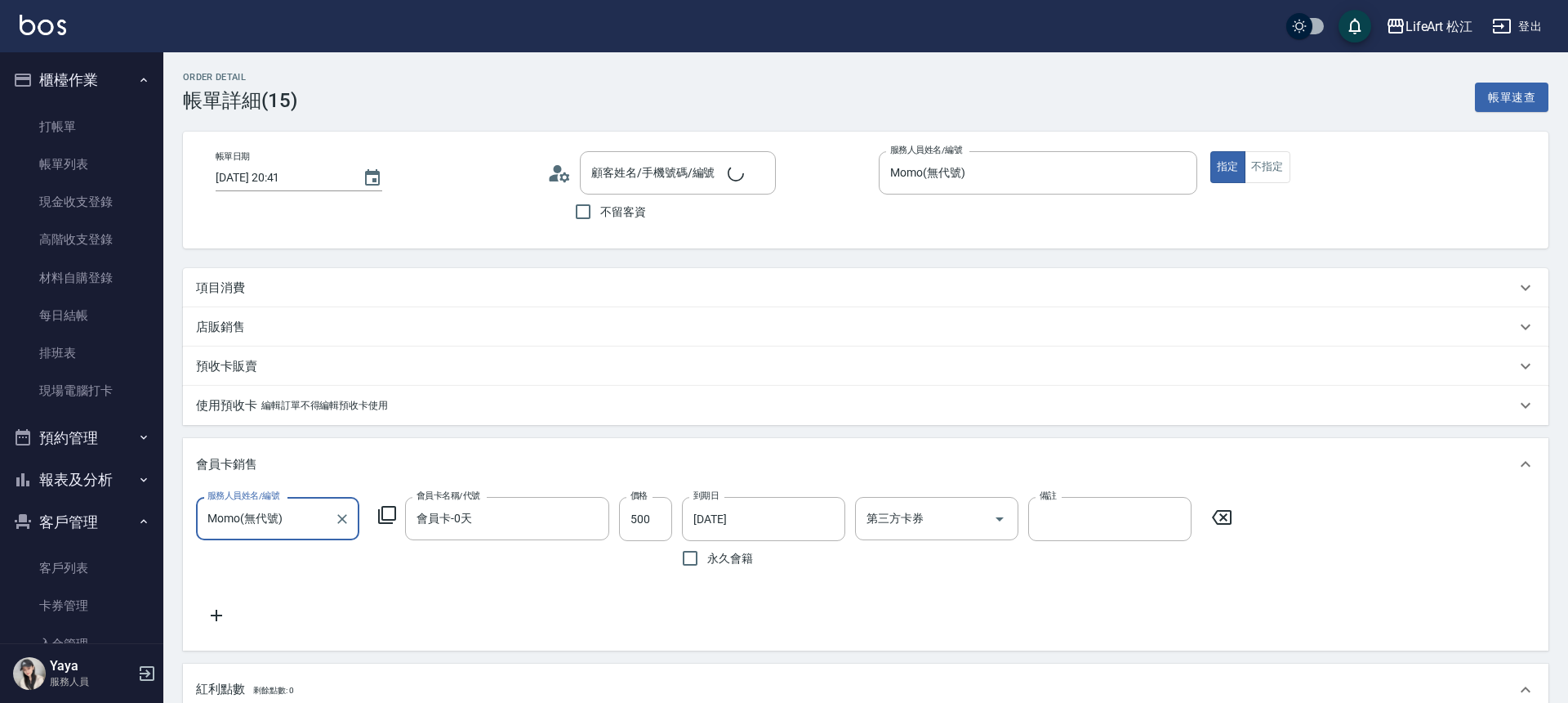
type input "2025/08/15 20:41"
type input "Momo(無代號)"
type input "10"
type input "設計師個人line@"
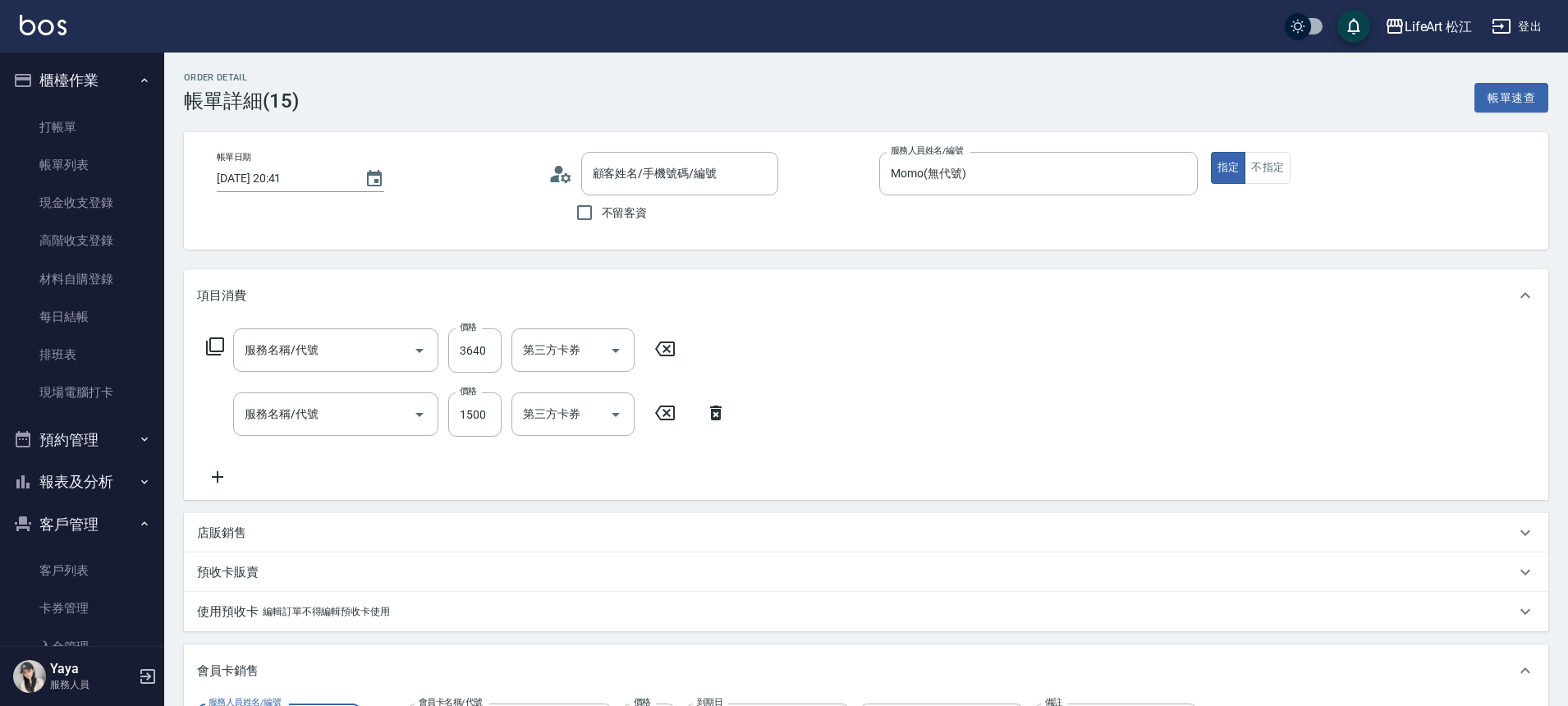
scroll to position [338, 0]
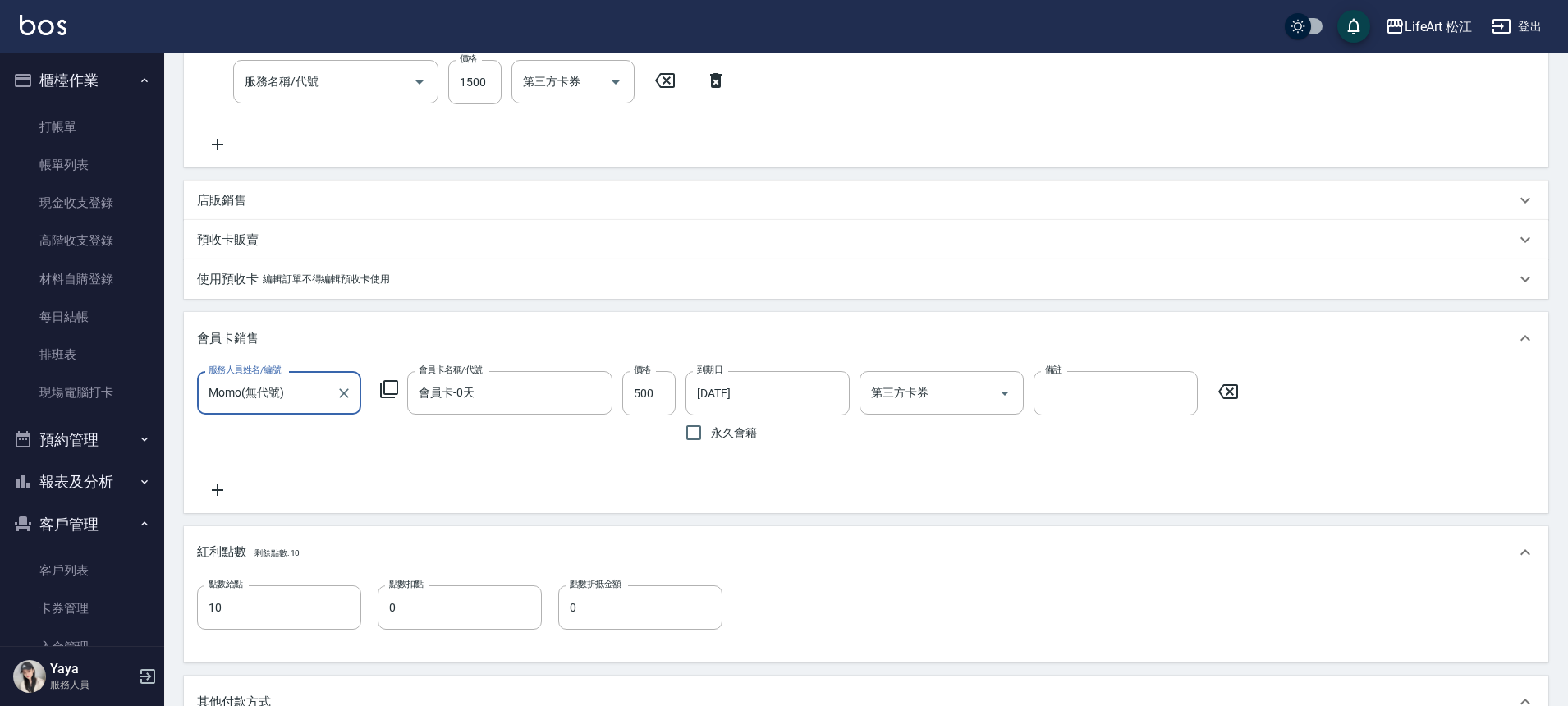
type input "吳姵儀/0908512830/"
type input "506 縮毛矯正 (506)"
type input "605米樂絲護髮(605)"
click at [272, 210] on div "店販銷售" at bounding box center [866, 200] width 1364 height 39
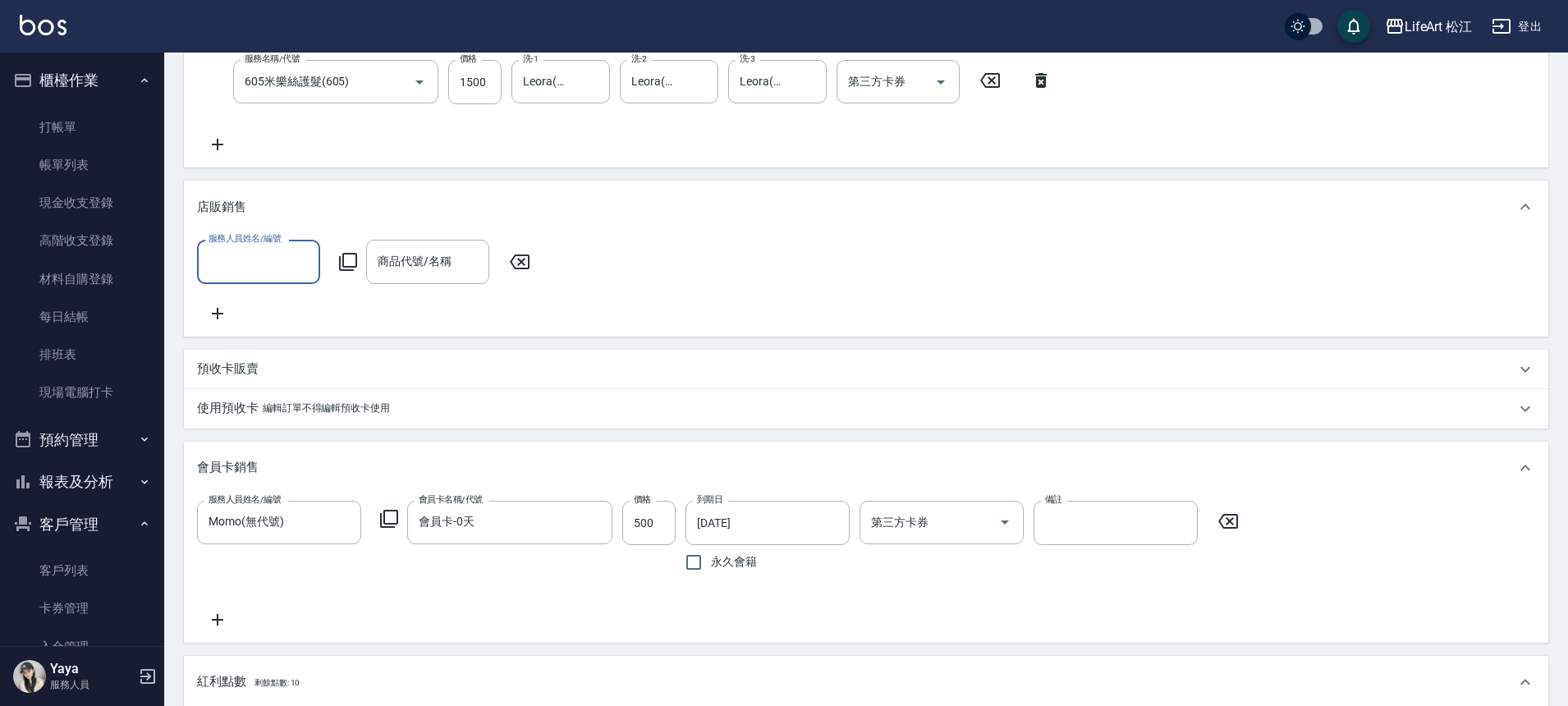
scroll to position [0, 0]
click at [270, 258] on input "服務人員姓名/編號" at bounding box center [259, 261] width 109 height 29
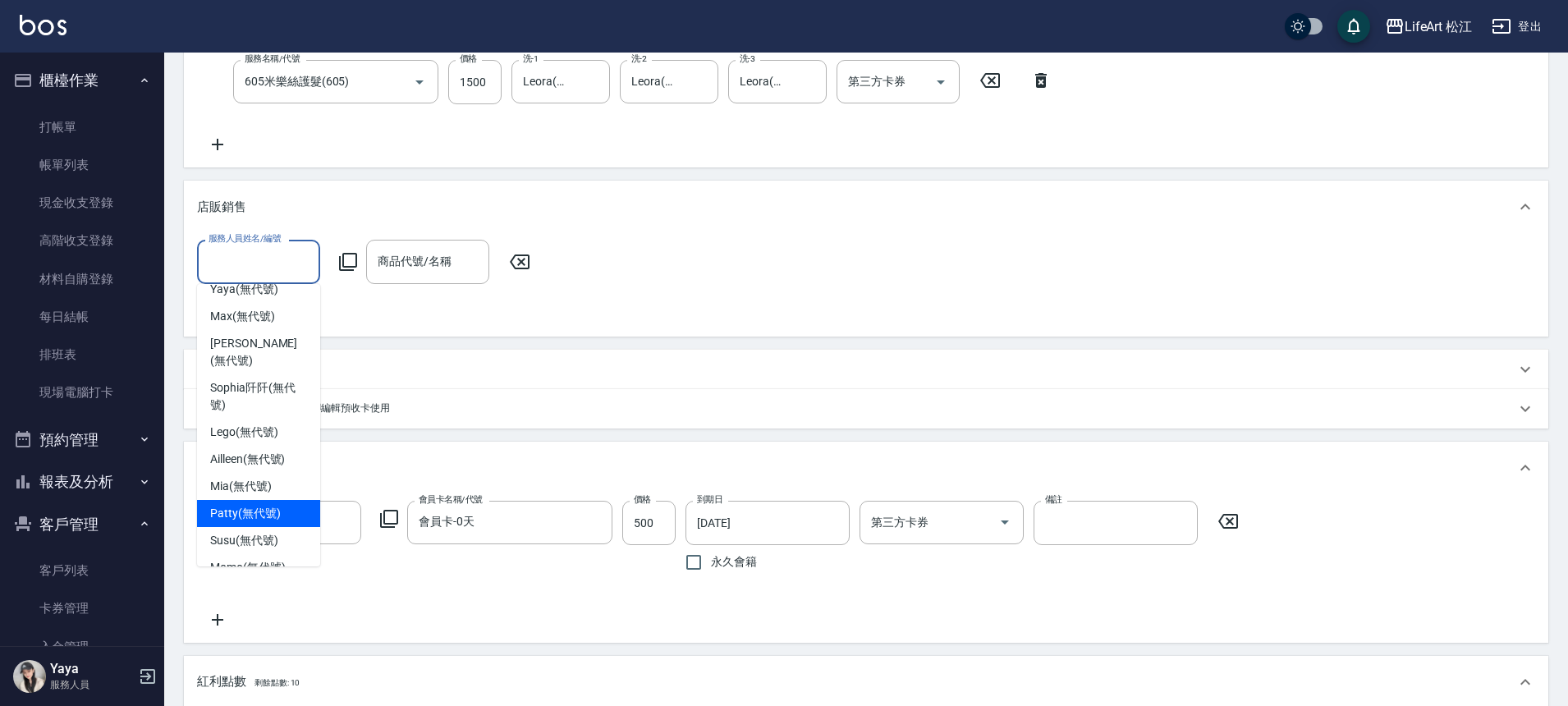
scroll to position [138, 0]
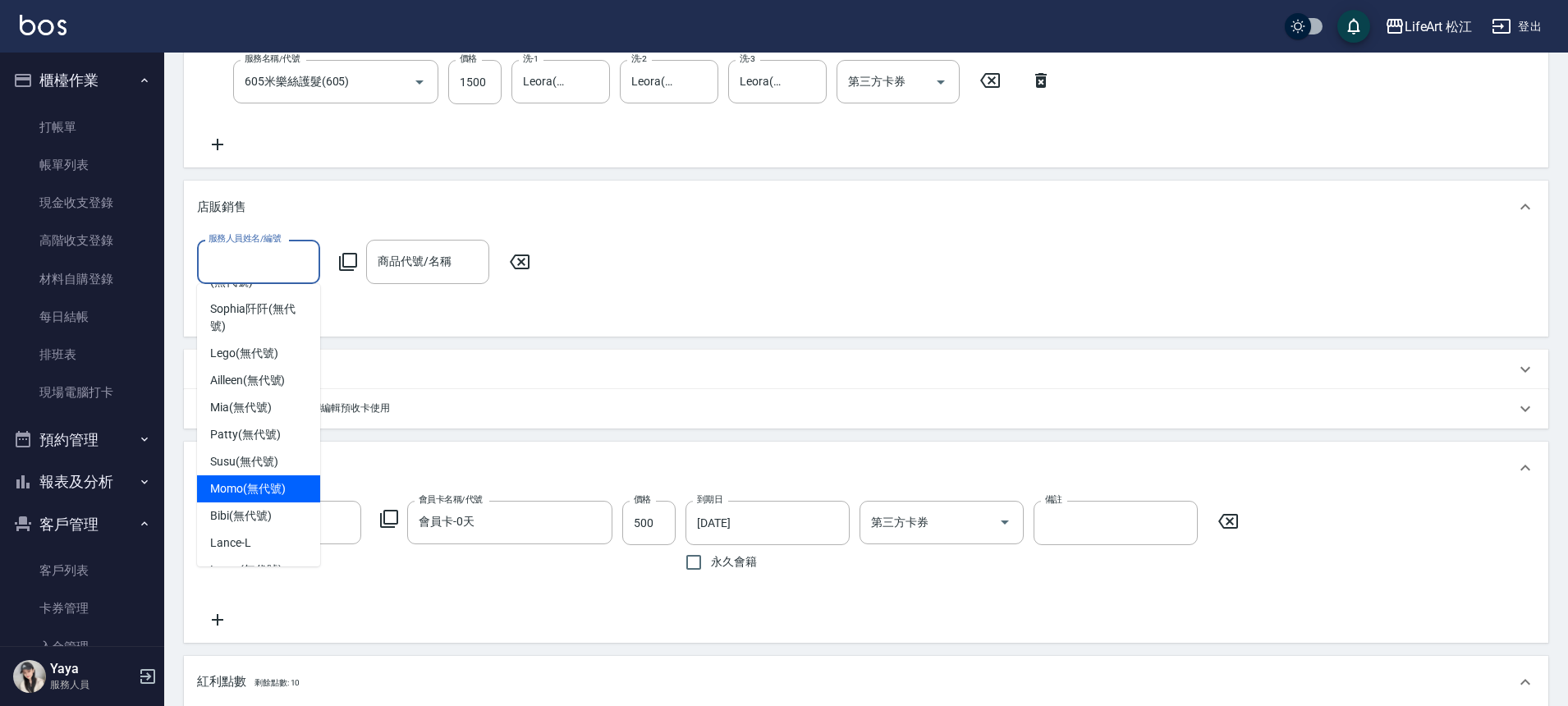
click at [260, 480] on span "Momo (無代號)" at bounding box center [248, 488] width 76 height 17
type input "Momo(無代號)"
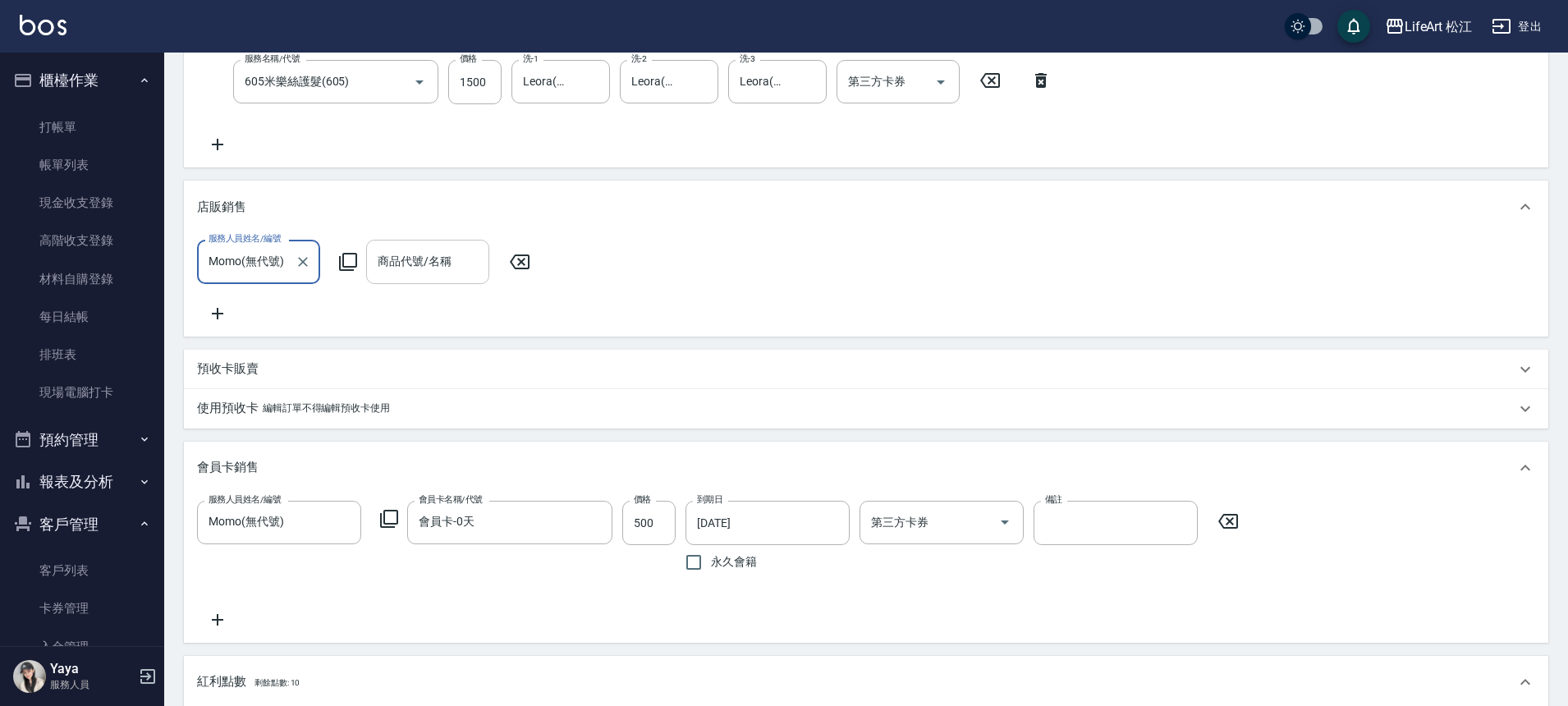
click at [425, 259] on input "商品代號/名稱" at bounding box center [427, 261] width 109 height 29
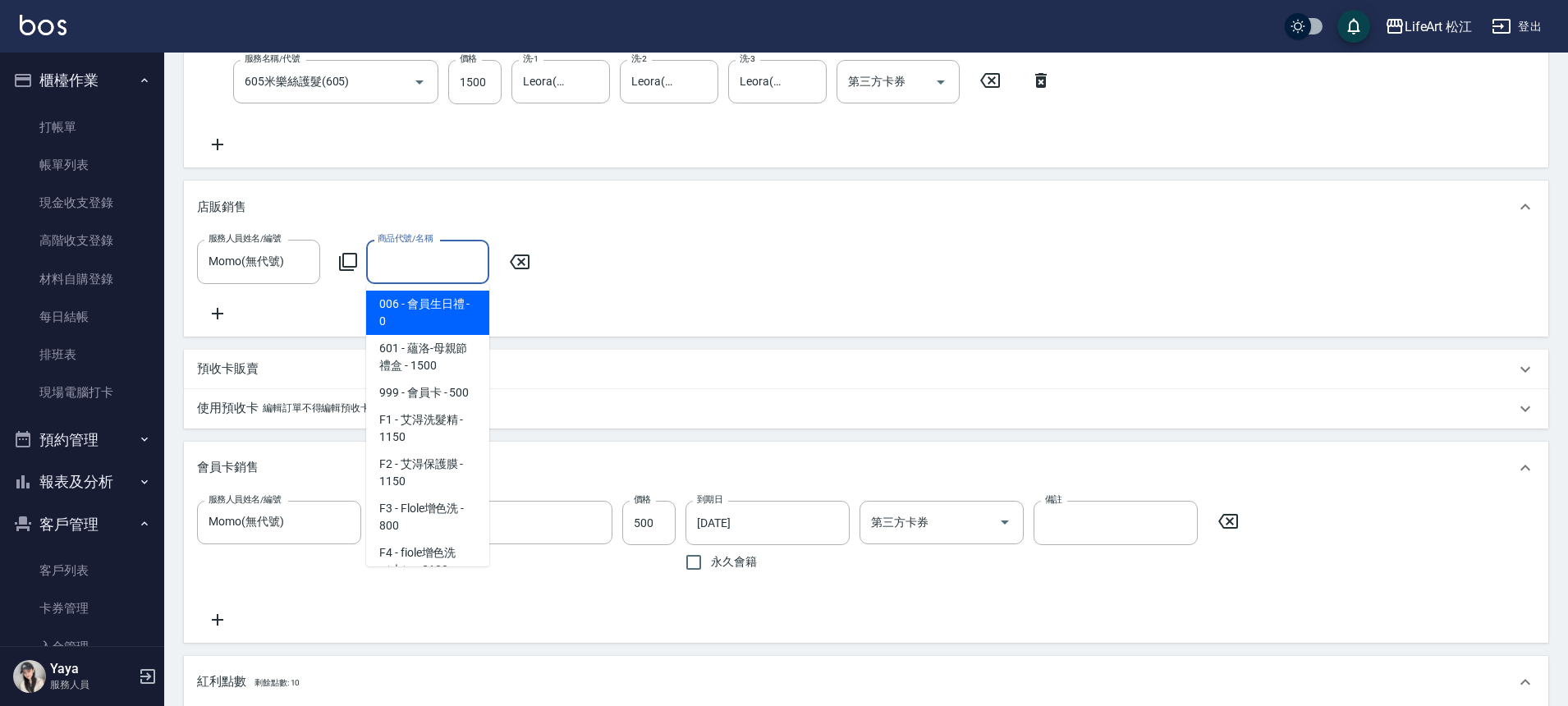
drag, startPoint x: 432, startPoint y: 322, endPoint x: 409, endPoint y: 323, distance: 23.0
click at [432, 322] on span "006 - 會員生日禮 - 0" at bounding box center [427, 313] width 123 height 44
type input "會員生日禮"
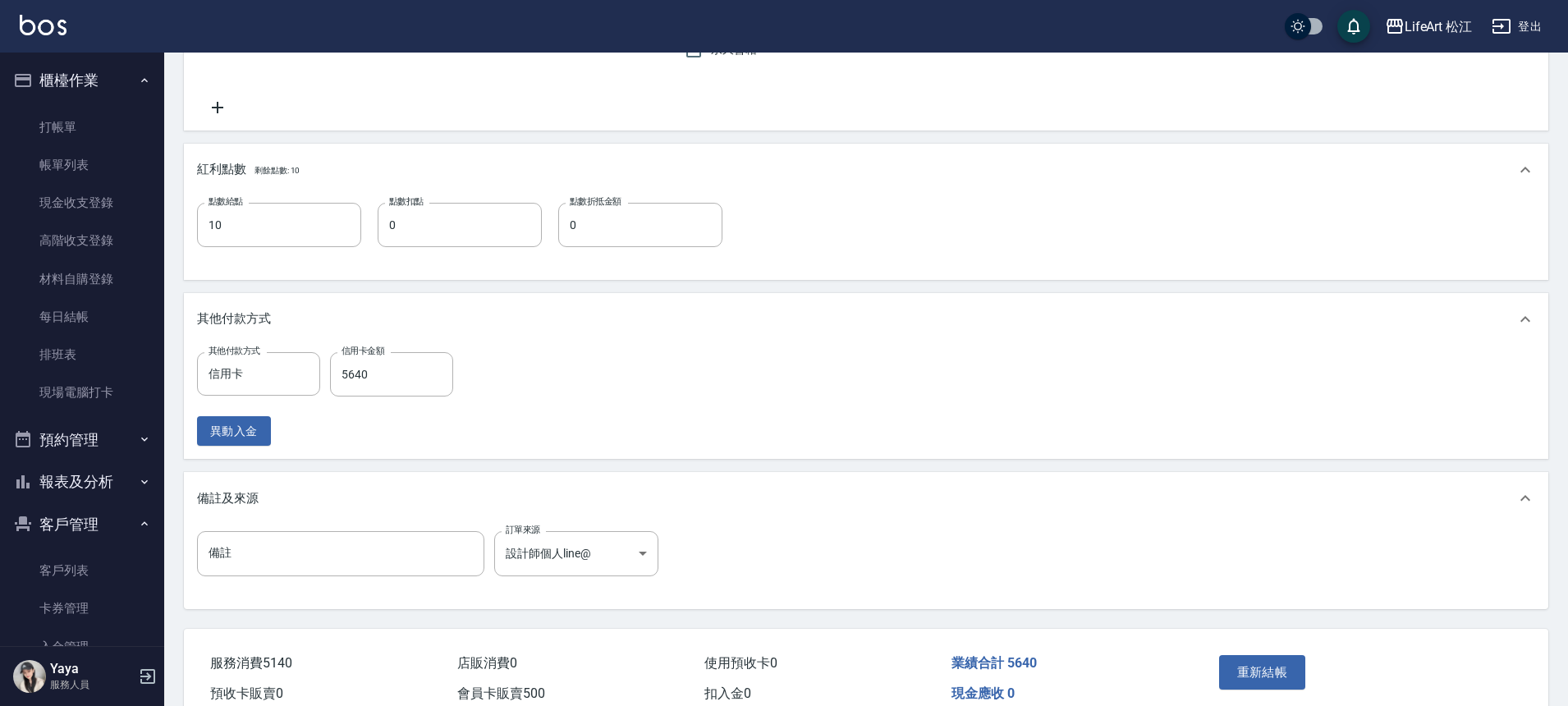
scroll to position [884, 0]
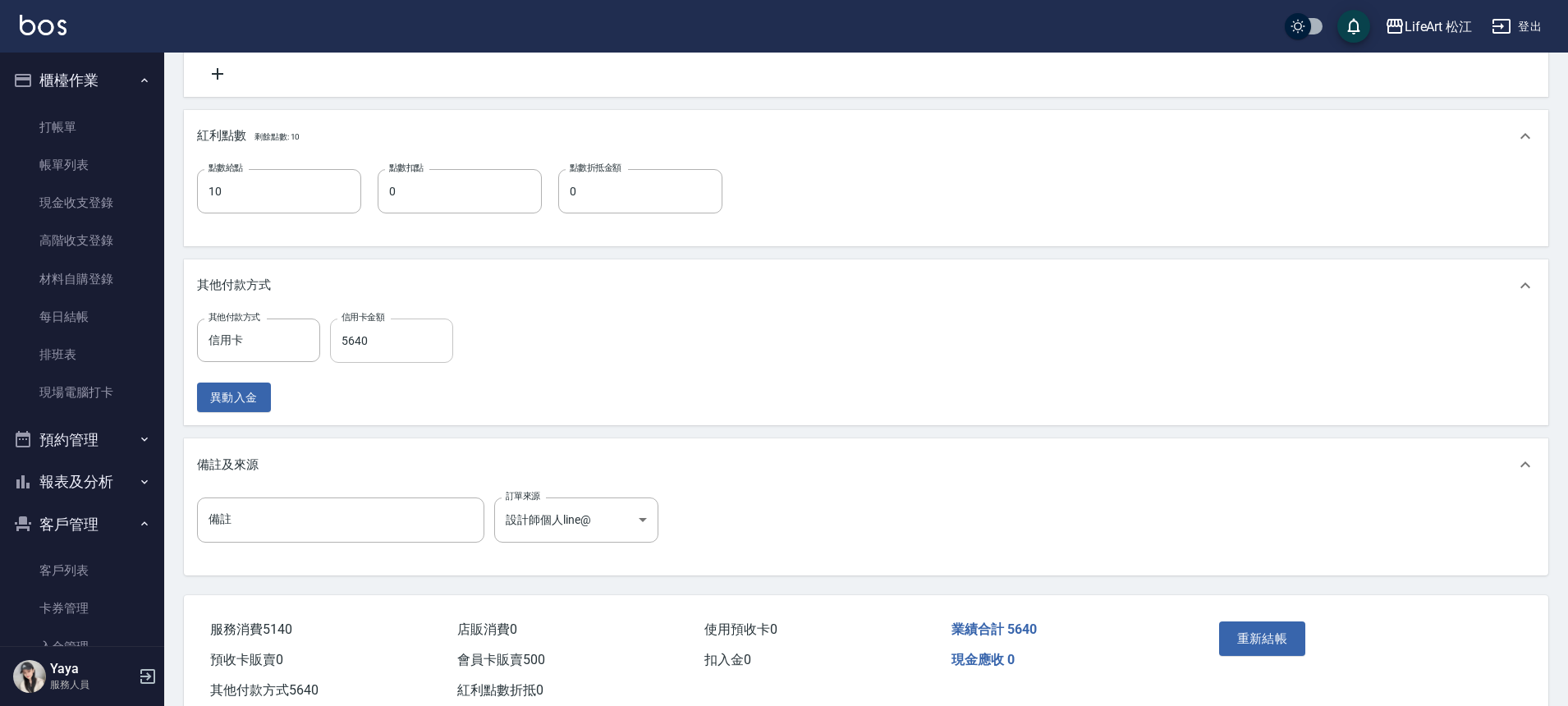
click at [387, 362] on input "5640" at bounding box center [391, 341] width 123 height 44
type input "5640"
click at [1233, 656] on button "重新結帳" at bounding box center [1262, 638] width 87 height 35
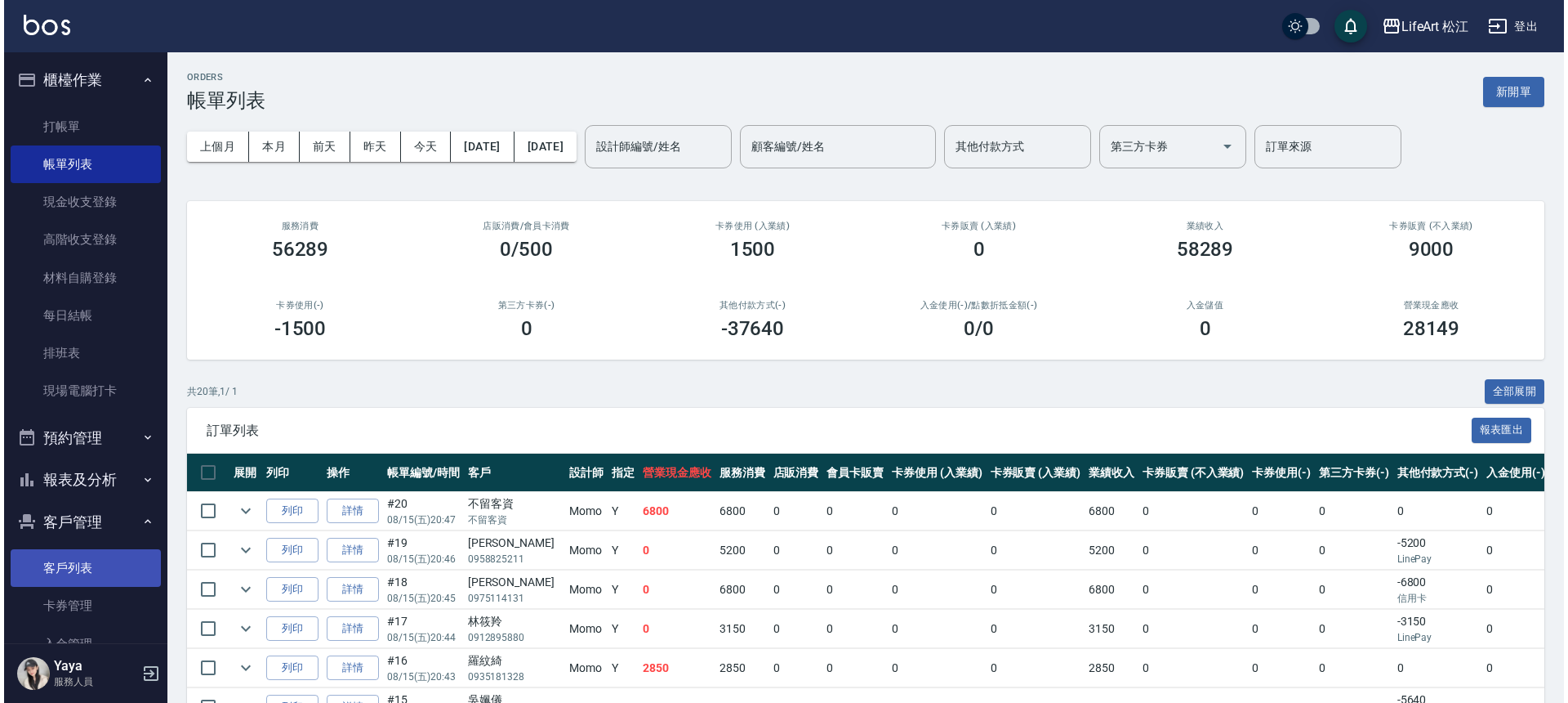
scroll to position [172, 0]
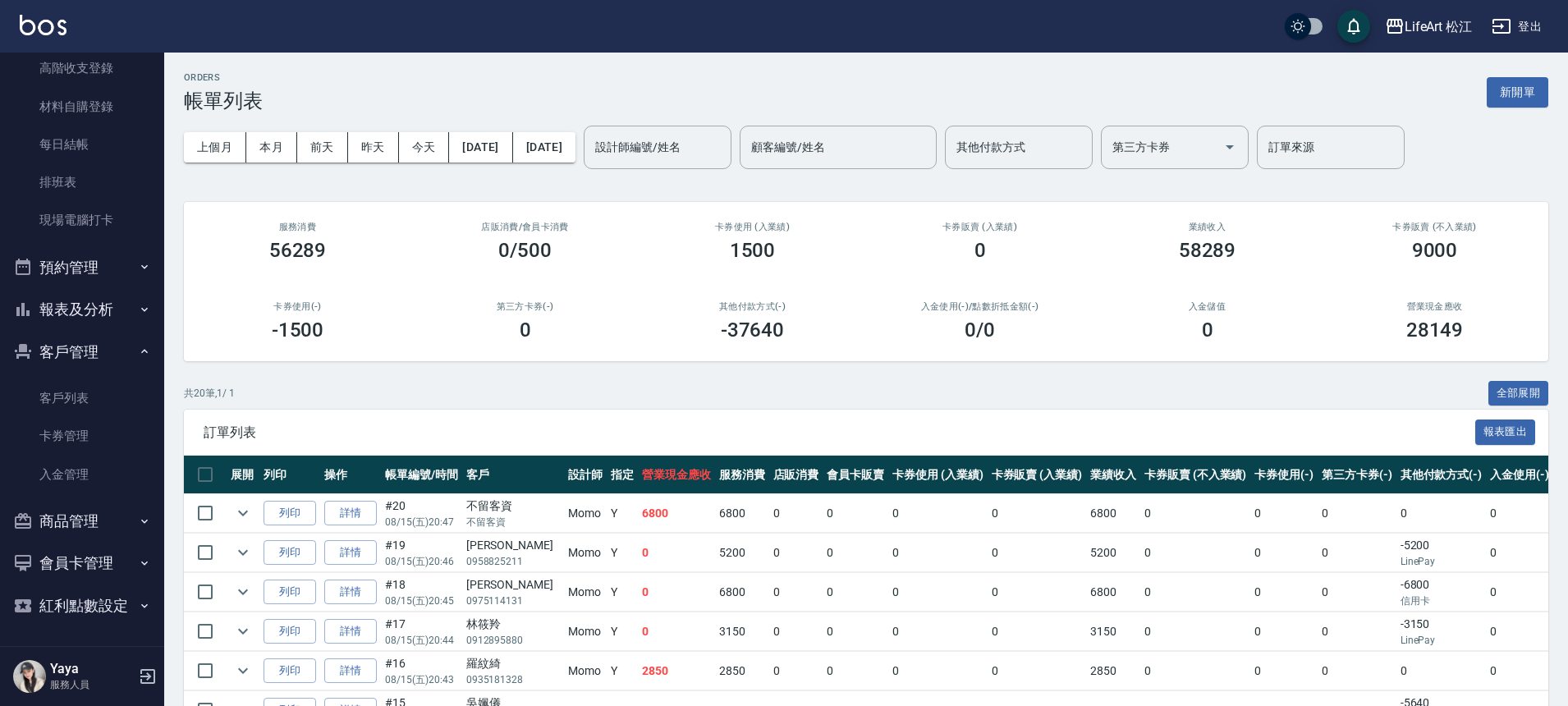
click at [114, 307] on button "報表及分析" at bounding box center [82, 310] width 151 height 43
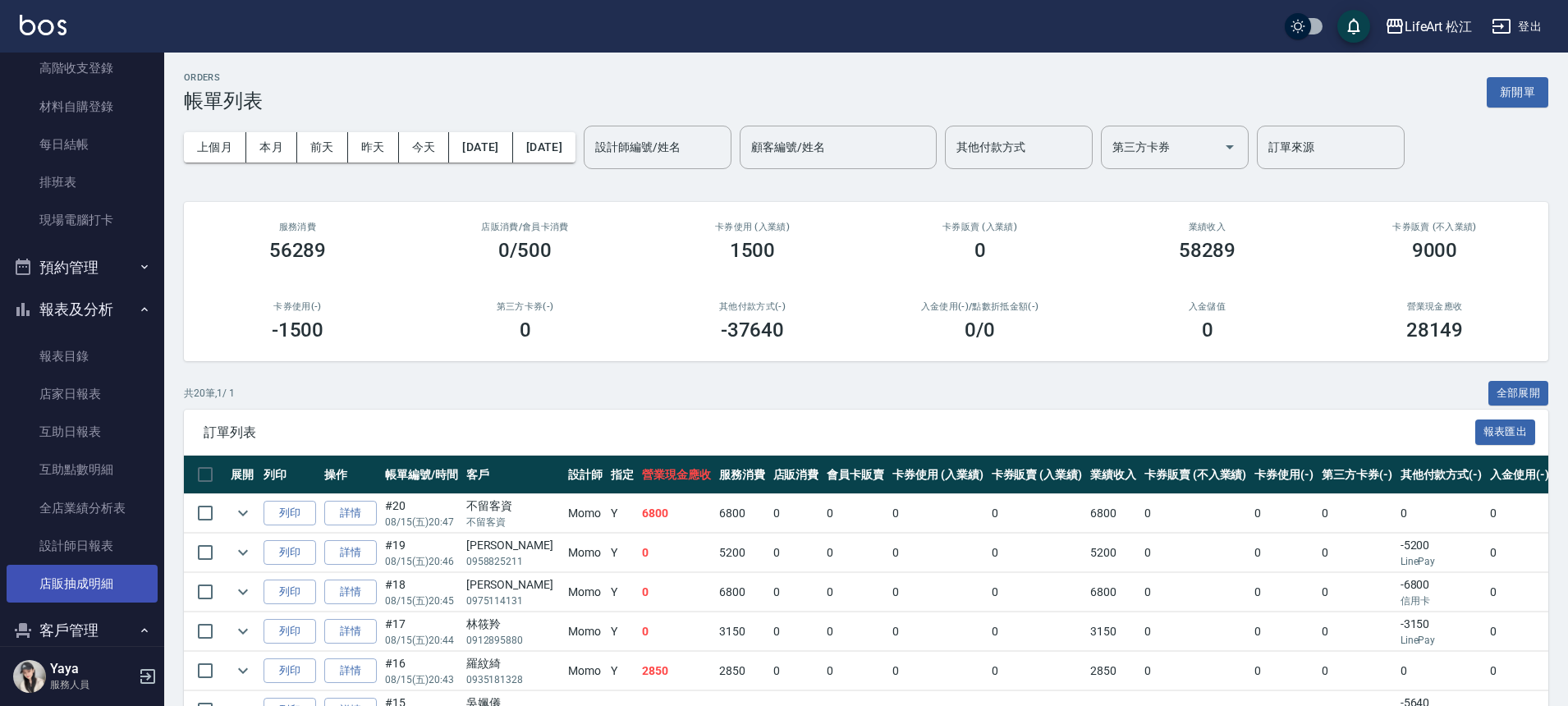
drag, startPoint x: 81, startPoint y: 577, endPoint x: 90, endPoint y: 586, distance: 12.7
click at [81, 577] on link "店販抽成明細" at bounding box center [82, 584] width 151 height 38
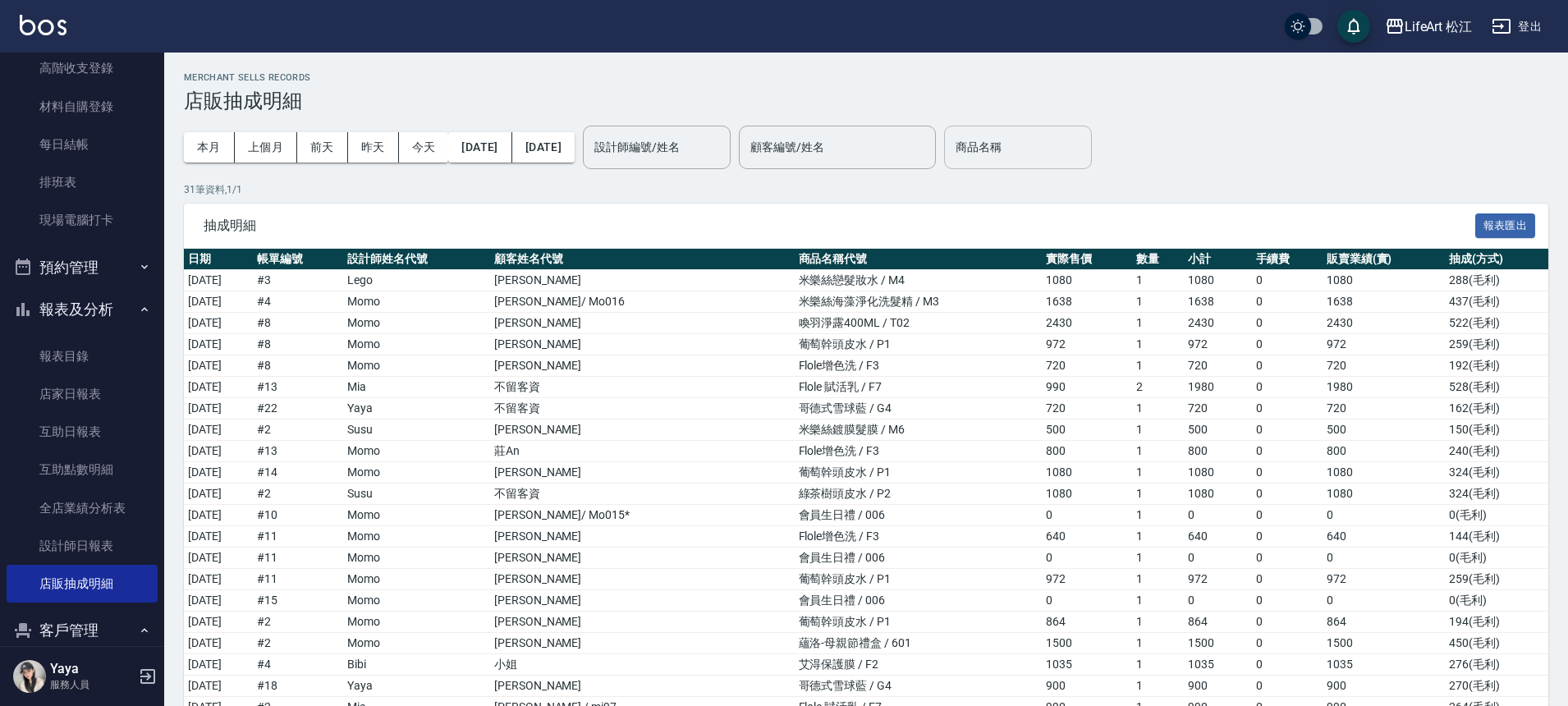
click at [1031, 150] on input "商品名稱" at bounding box center [1018, 147] width 133 height 29
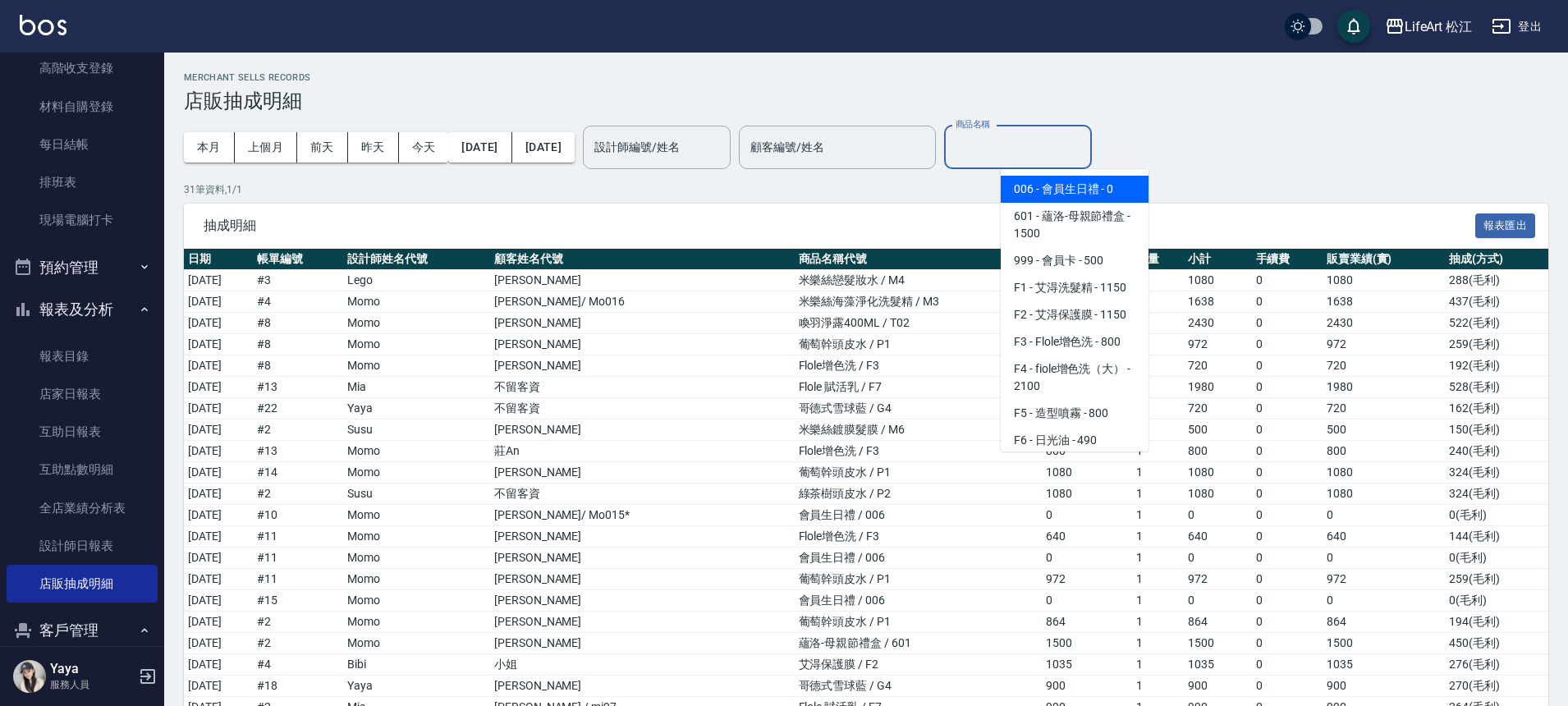
click at [1045, 187] on span "006 - 會員生日禮 - 0" at bounding box center [1075, 189] width 148 height 27
type input "會員生日禮"
